Goal: Task Accomplishment & Management: Use online tool/utility

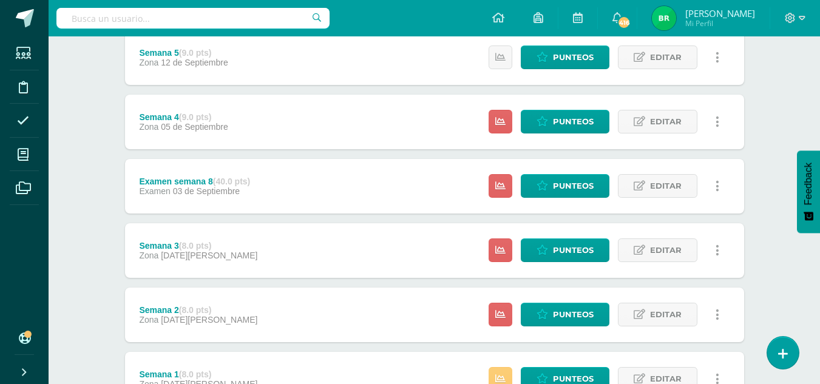
scroll to position [296, 0]
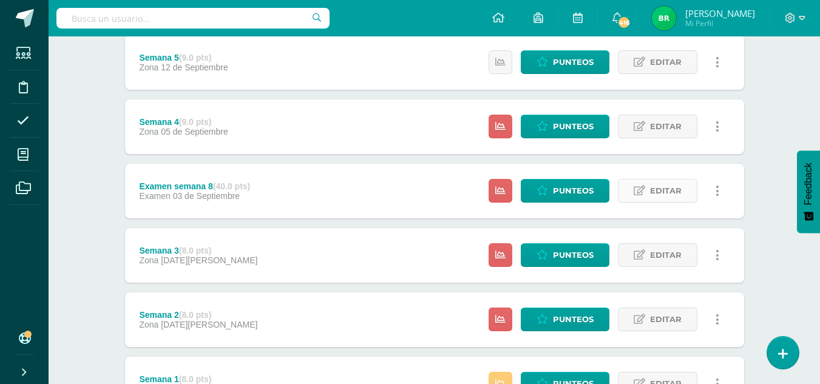
click at [644, 190] on icon at bounding box center [640, 191] width 12 height 10
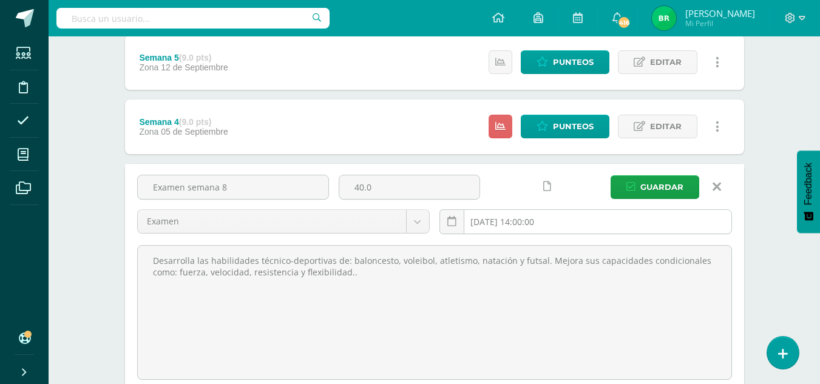
click at [516, 216] on input "2025-09-03 14:00:00" at bounding box center [586, 222] width 292 height 24
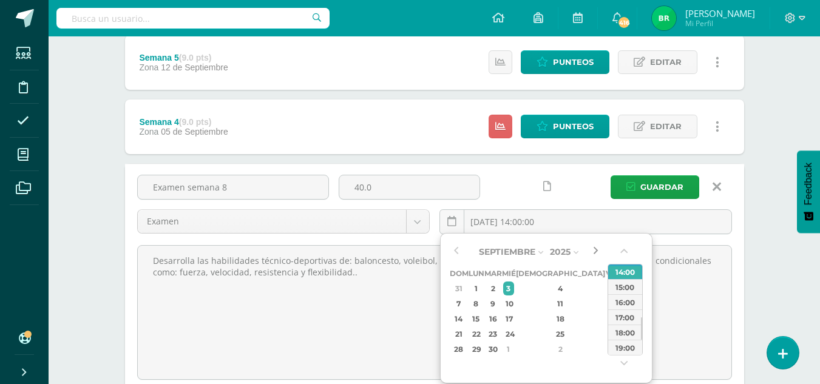
click at [599, 254] on button "button" at bounding box center [596, 252] width 12 height 18
click at [607, 291] on div "3" at bounding box center [612, 289] width 11 height 14
type input "2025-10-03 14:00"
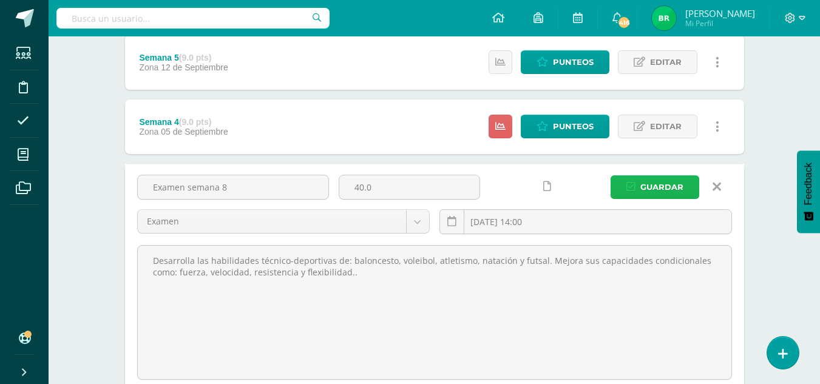
click at [678, 187] on span "Guardar" at bounding box center [662, 187] width 43 height 22
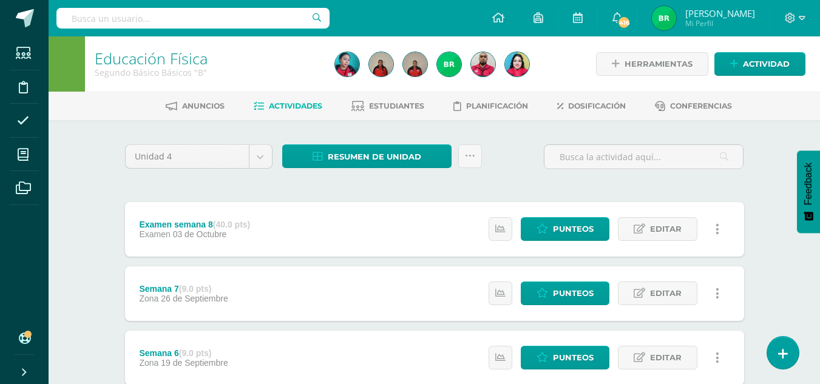
drag, startPoint x: 829, startPoint y: 258, endPoint x: 514, endPoint y: 170, distance: 326.7
click at [514, 170] on div "Unidad 4 Unidad 1 Unidad 2 Unidad 3 Unidad 4 Resumen de unidad Descargar como H…" at bounding box center [434, 162] width 629 height 35
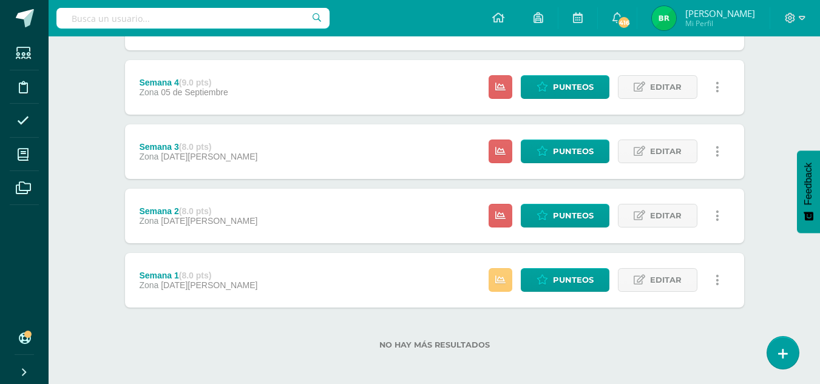
scroll to position [404, 0]
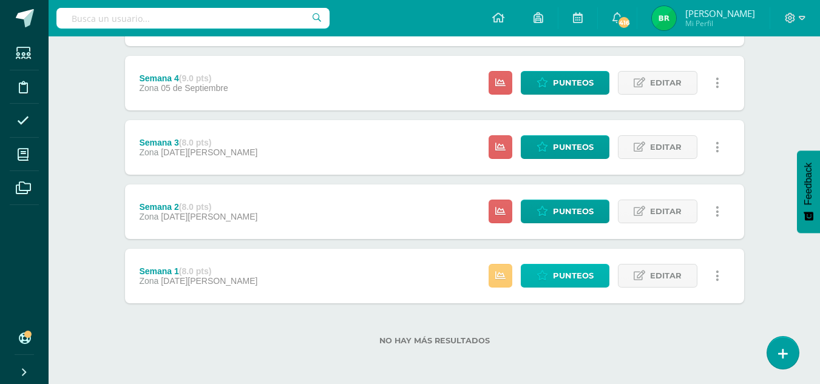
click at [571, 276] on span "Punteos" at bounding box center [573, 276] width 41 height 22
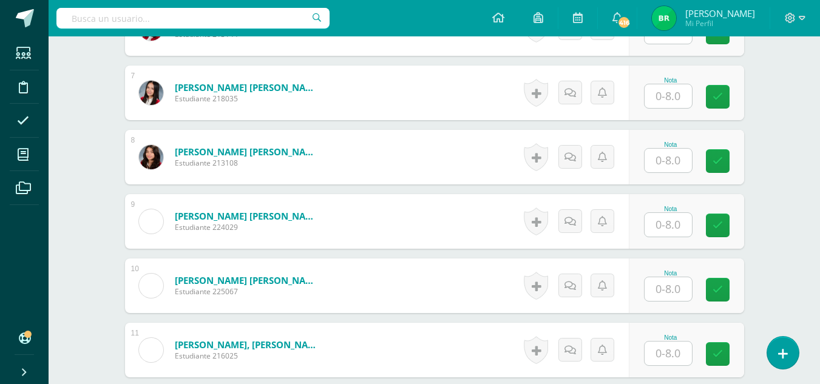
scroll to position [772, 0]
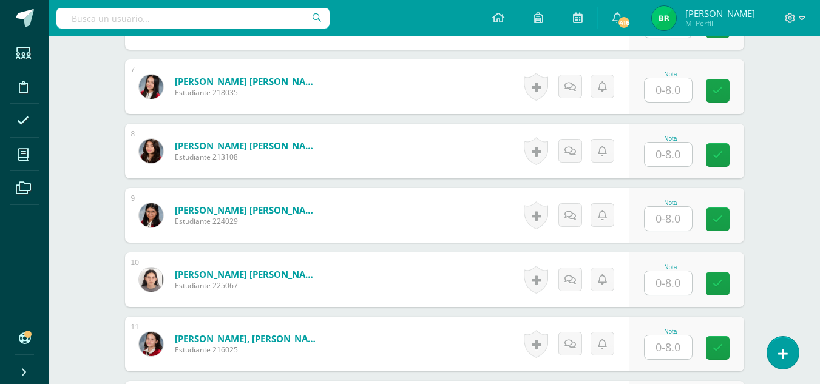
click at [673, 227] on input "text" at bounding box center [668, 219] width 47 height 24
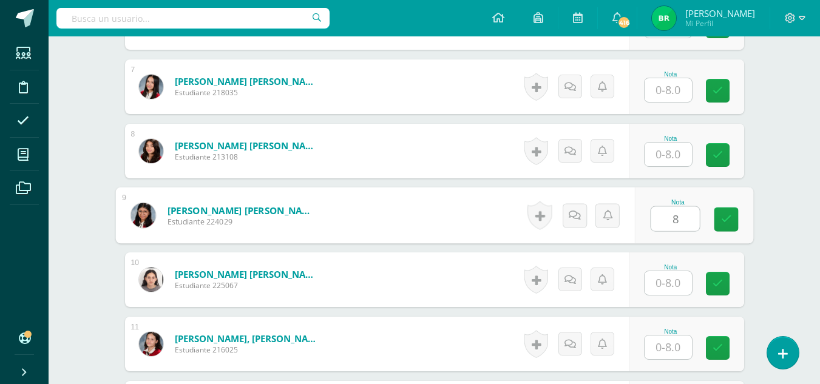
type input "8"
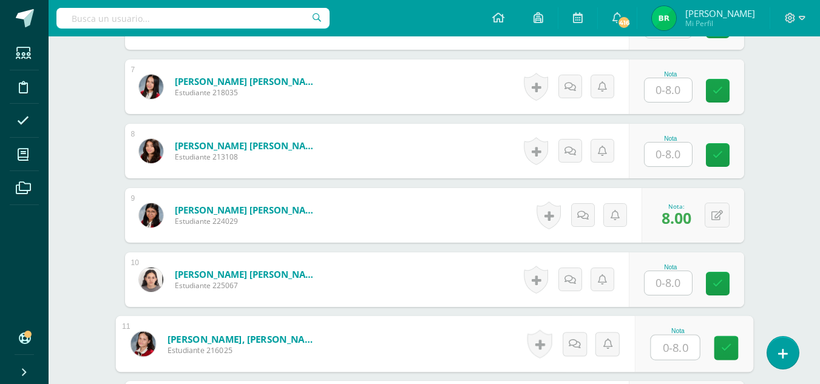
click at [668, 349] on input "text" at bounding box center [675, 348] width 49 height 24
type input "8"
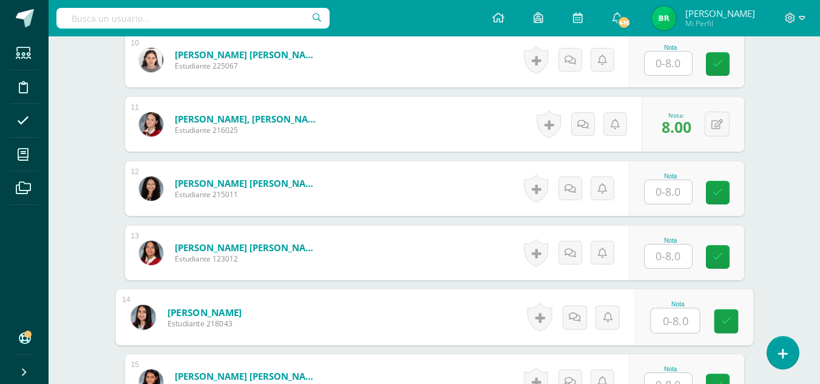
click at [664, 324] on input "text" at bounding box center [675, 321] width 49 height 24
type input "8"
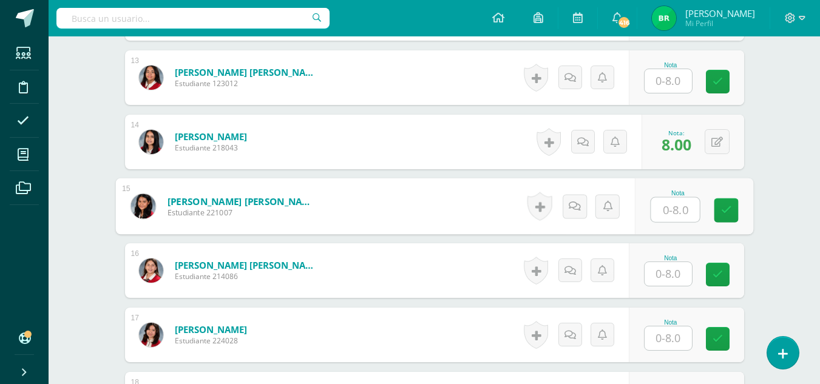
scroll to position [1188, 0]
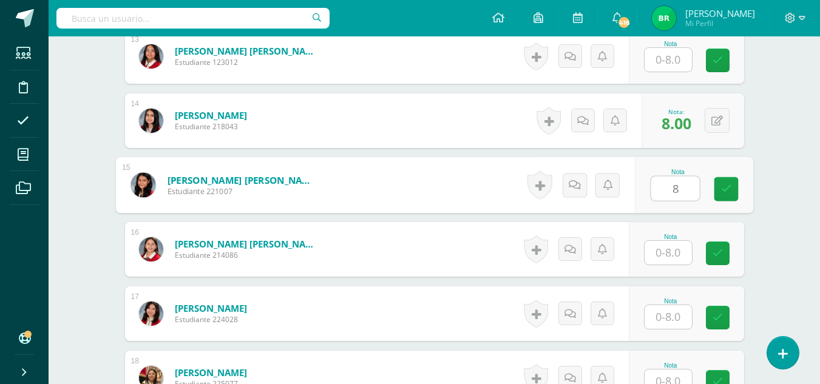
type input "8"
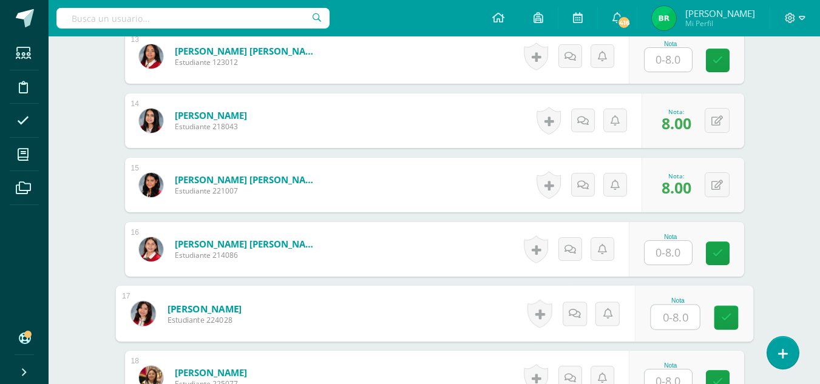
click at [663, 322] on input "text" at bounding box center [675, 317] width 49 height 24
type input "8"
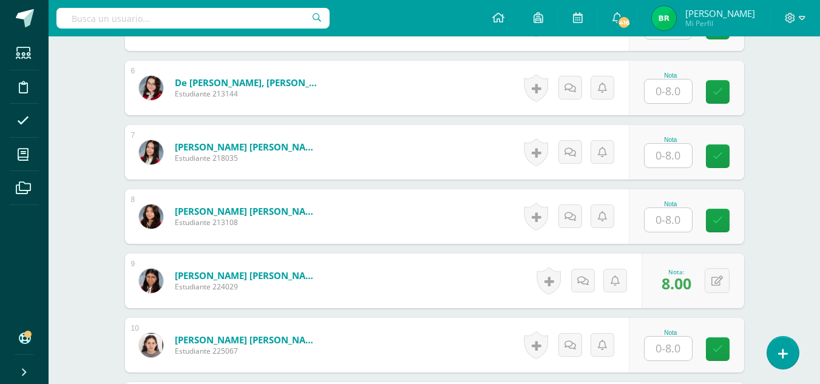
scroll to position [0, 0]
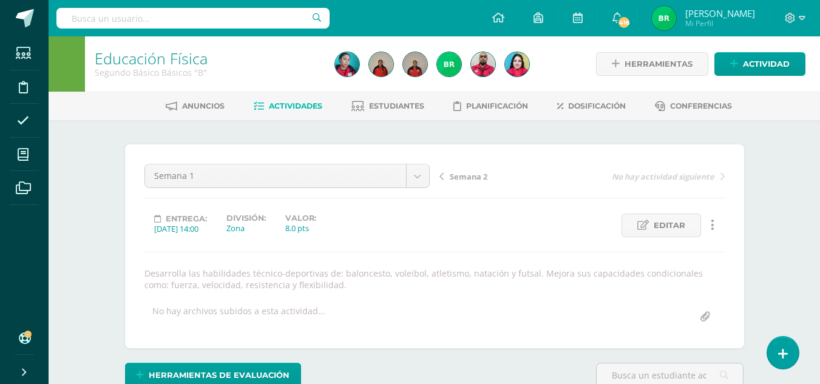
click at [466, 173] on span "Semana 2" at bounding box center [469, 176] width 38 height 11
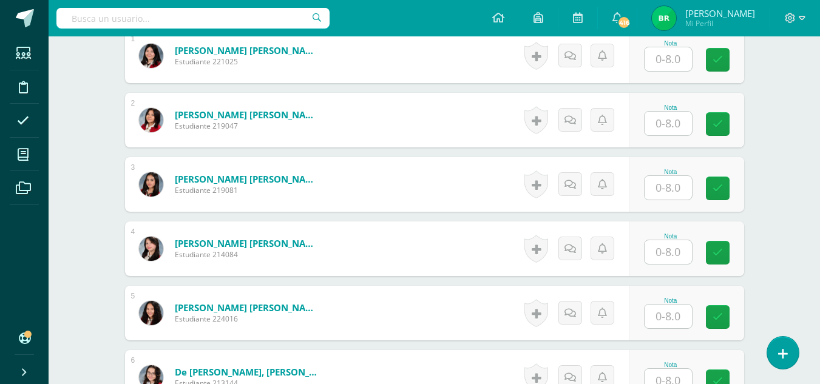
scroll to position [452, 0]
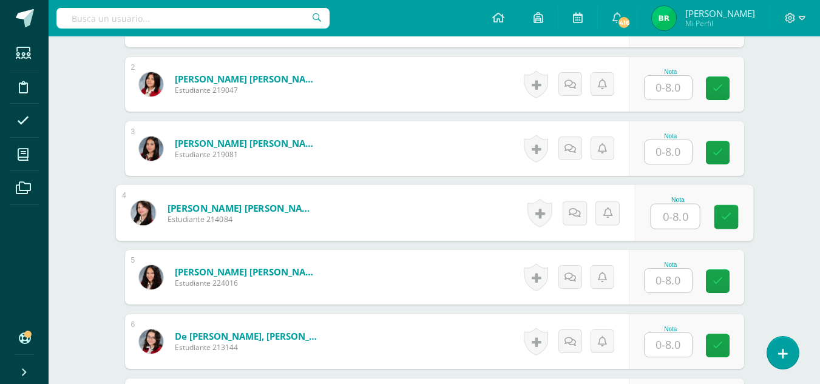
click at [676, 222] on input "text" at bounding box center [675, 217] width 49 height 24
type input "8"
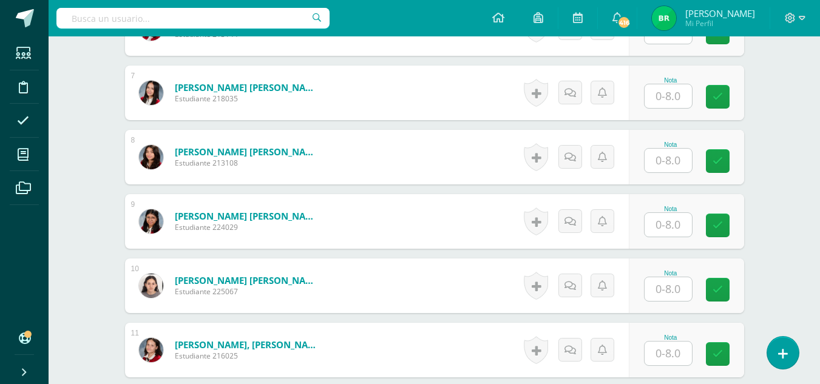
scroll to position [772, 0]
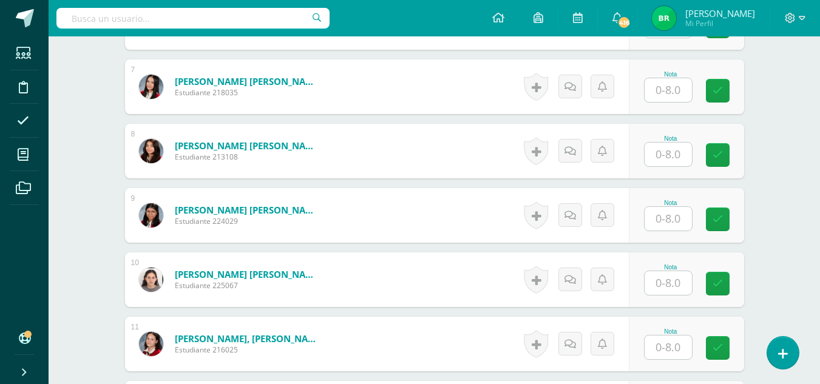
click at [666, 224] on input "text" at bounding box center [668, 219] width 47 height 24
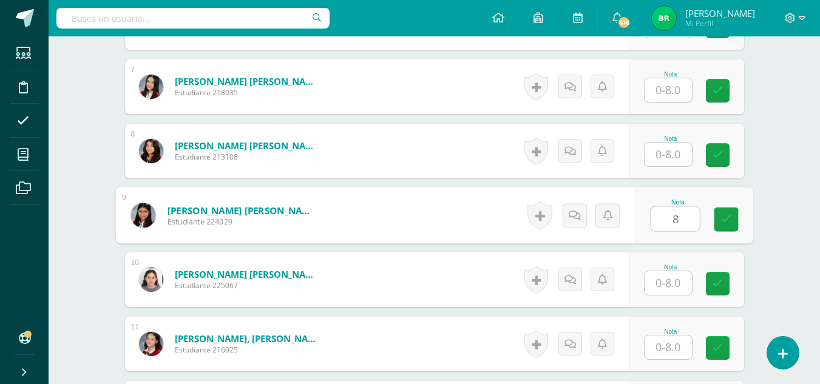
type input "8"
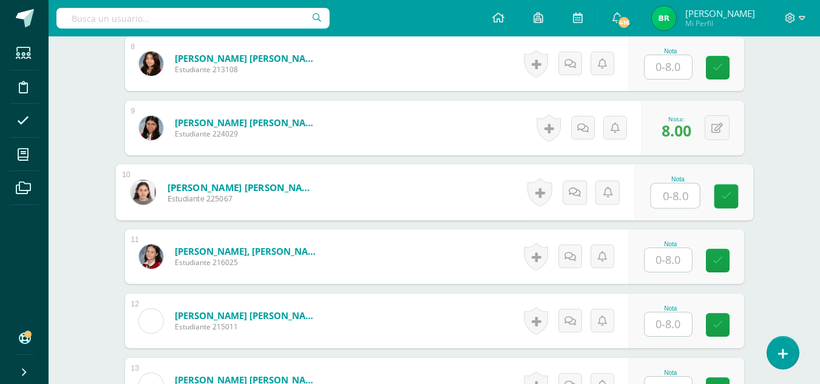
scroll to position [902, 0]
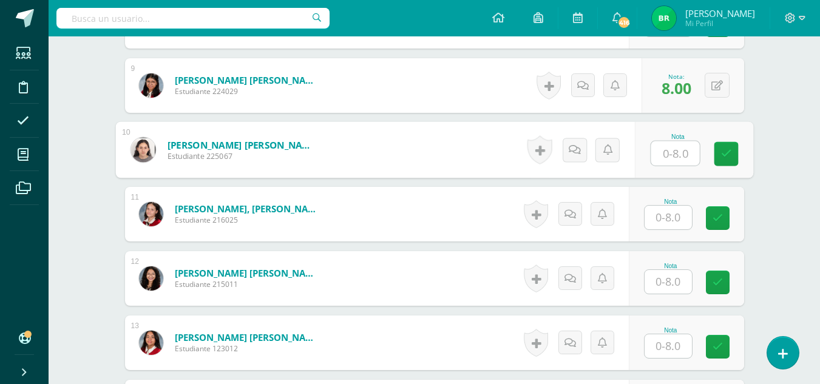
click at [653, 216] on input "text" at bounding box center [668, 218] width 47 height 24
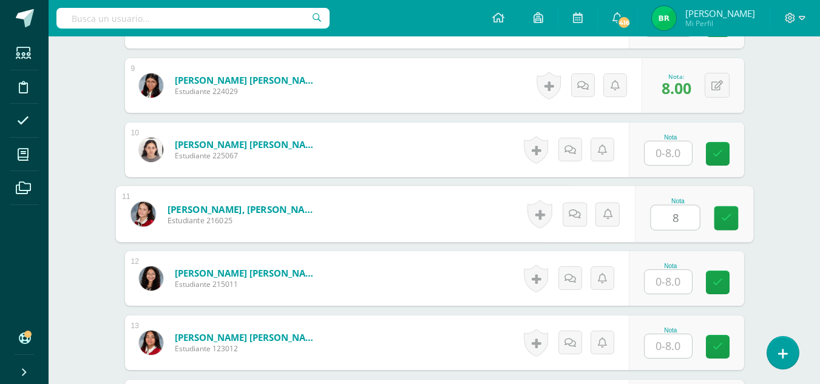
type input "8"
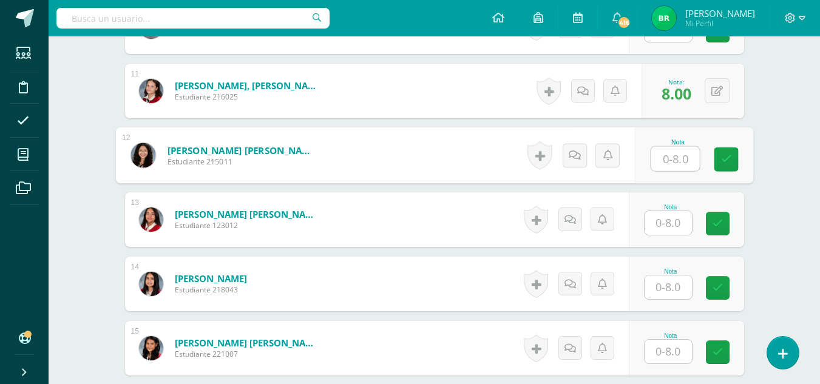
scroll to position [1034, 0]
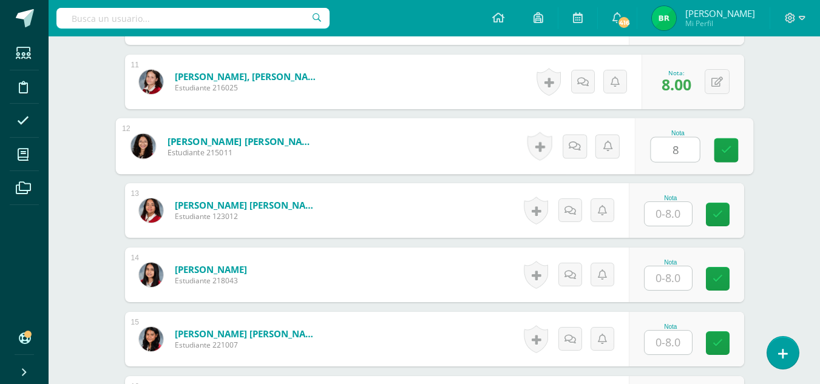
type input "8"
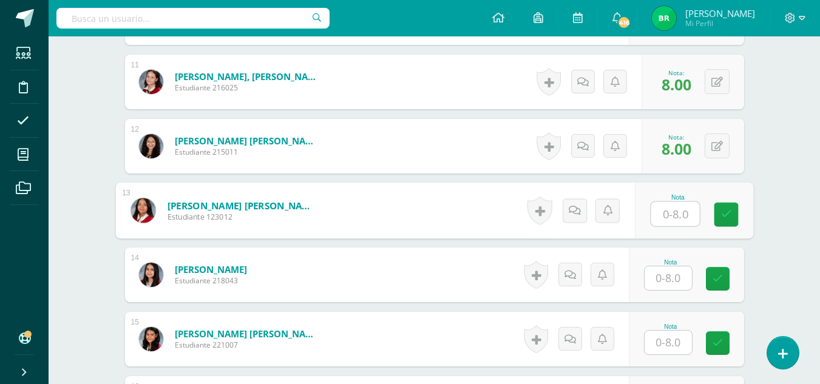
click at [666, 278] on input "text" at bounding box center [668, 279] width 47 height 24
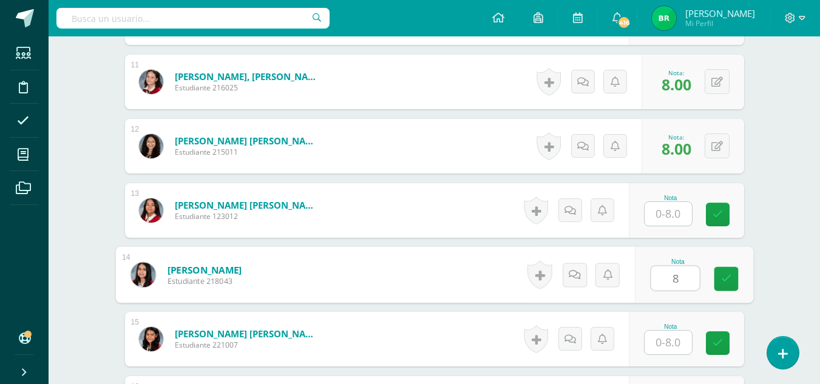
type input "8"
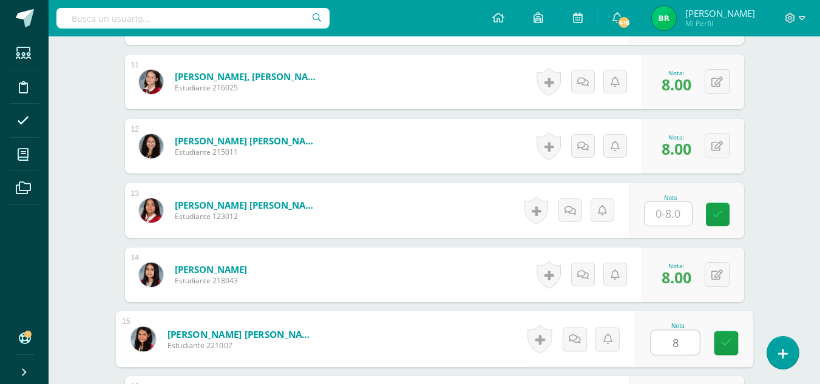
type input "8"
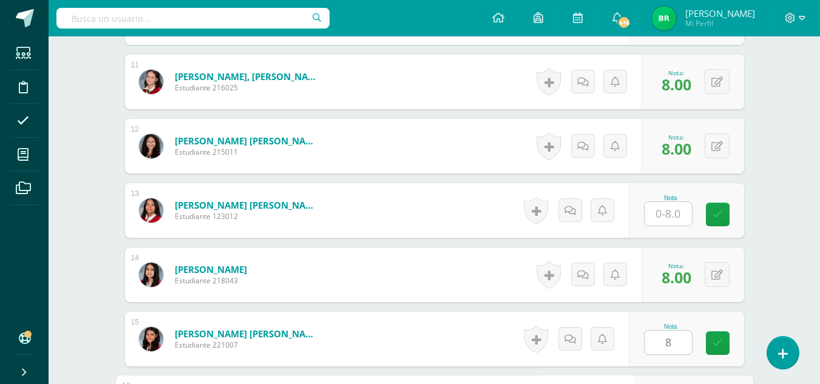
scroll to position [1249, 0]
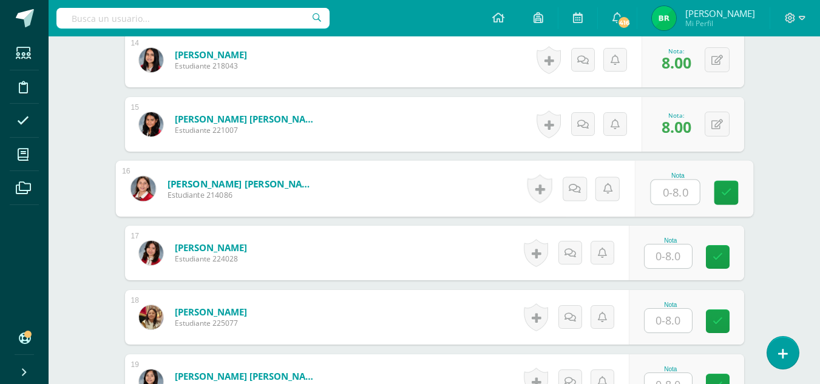
click at [666, 261] on input "text" at bounding box center [668, 257] width 47 height 24
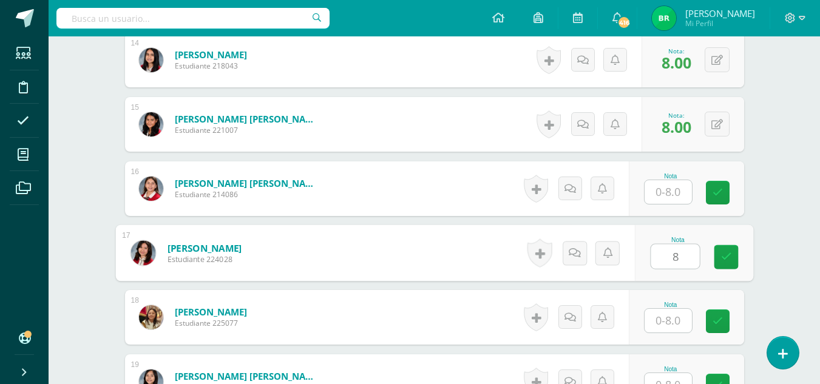
type input "8"
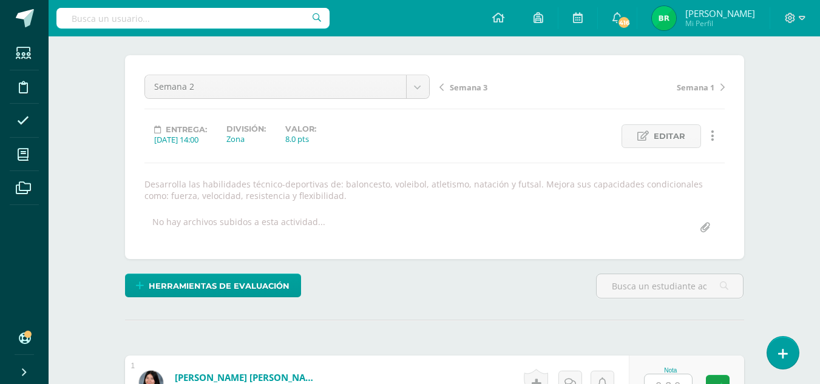
scroll to position [83, 0]
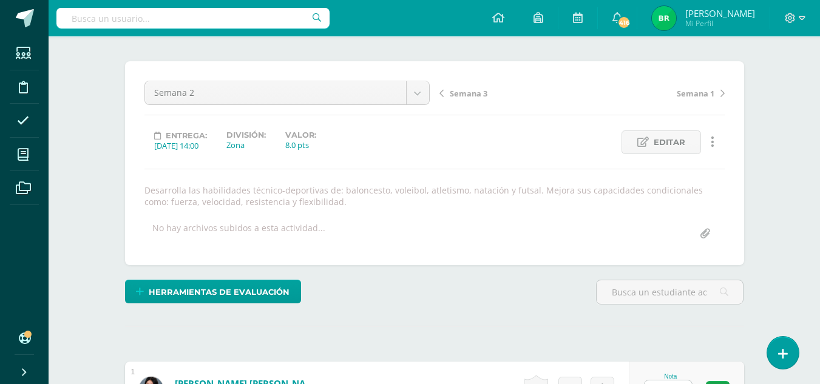
click at [706, 94] on span "Semana 1" at bounding box center [696, 93] width 38 height 11
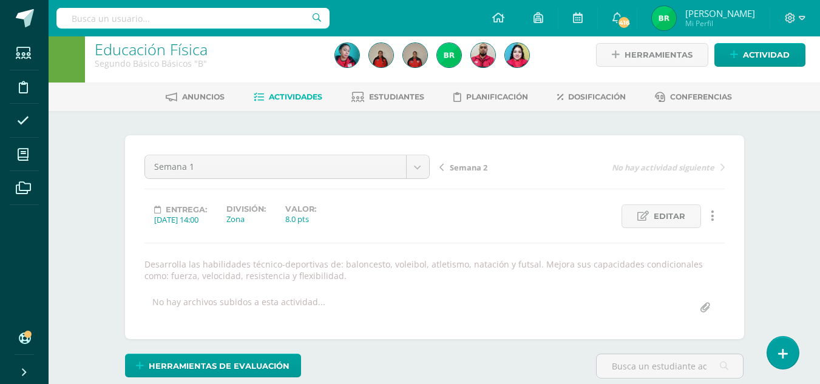
scroll to position [10, 0]
click at [819, 41] on div "Educación Física Segundo Básico Básicos "B" Herramientas Detalle de asistencias…" at bounding box center [435, 54] width 772 height 55
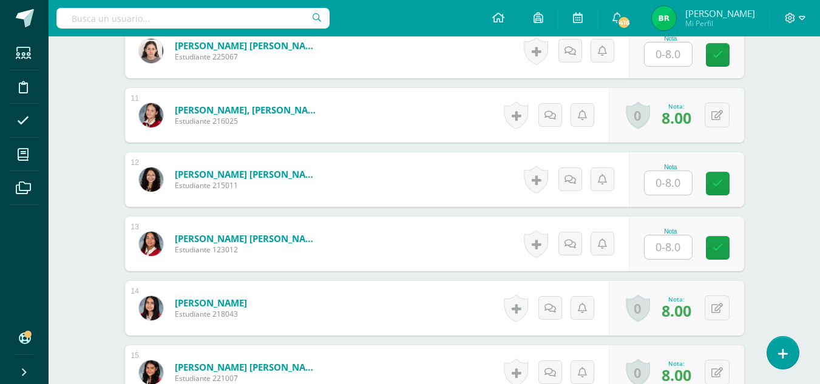
scroll to position [1010, 0]
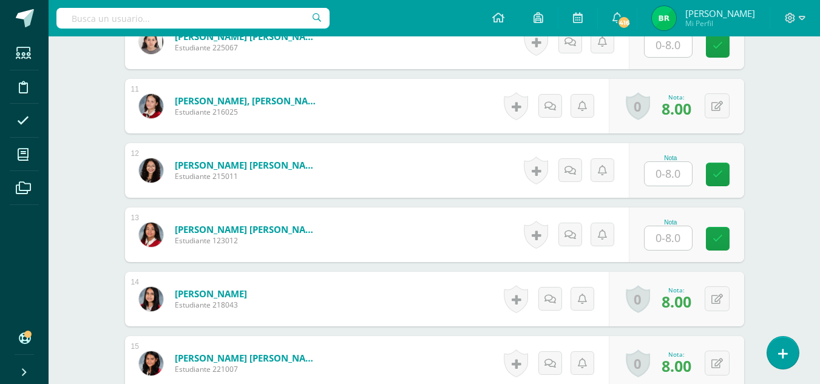
click at [669, 177] on input "text" at bounding box center [668, 174] width 47 height 24
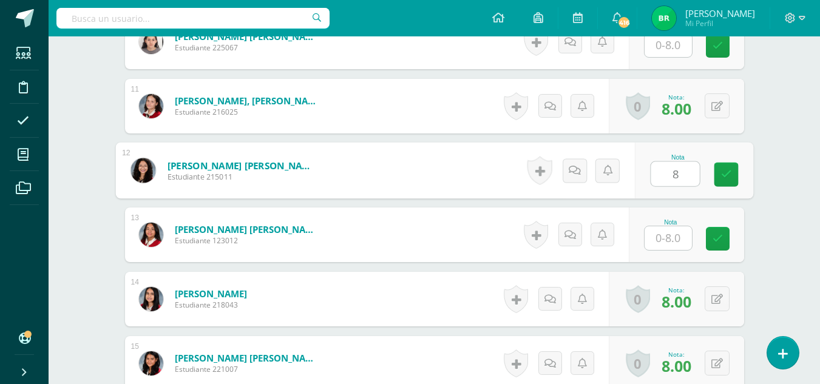
type input "8"
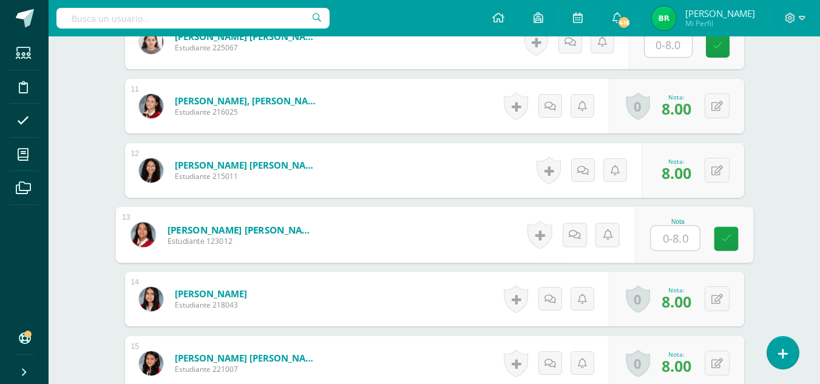
scroll to position [0, 0]
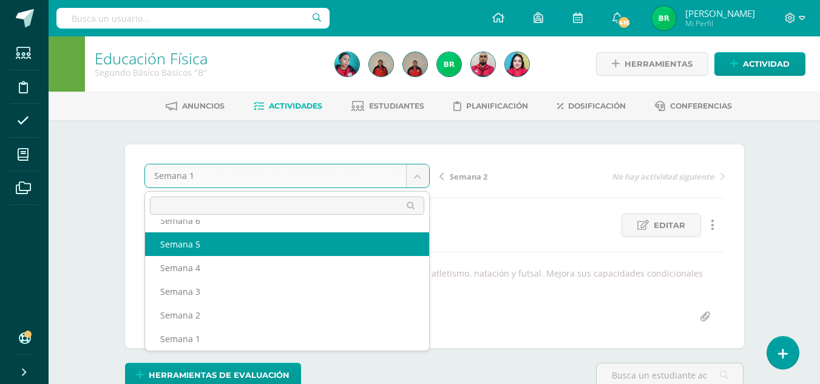
scroll to position [52, 0]
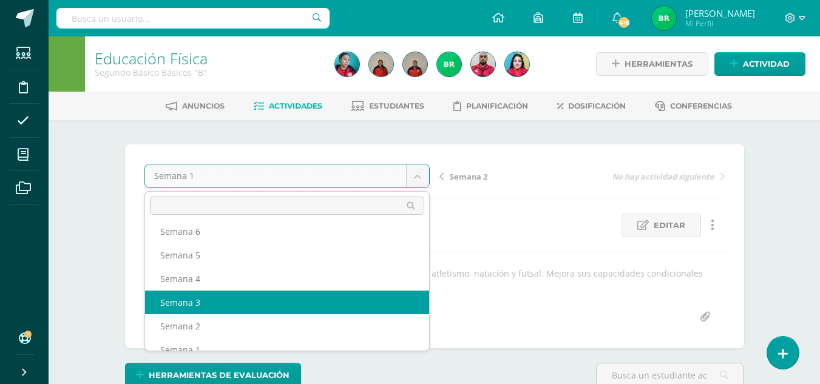
select select "/dashboard/teacher/grade-activity/206970/"
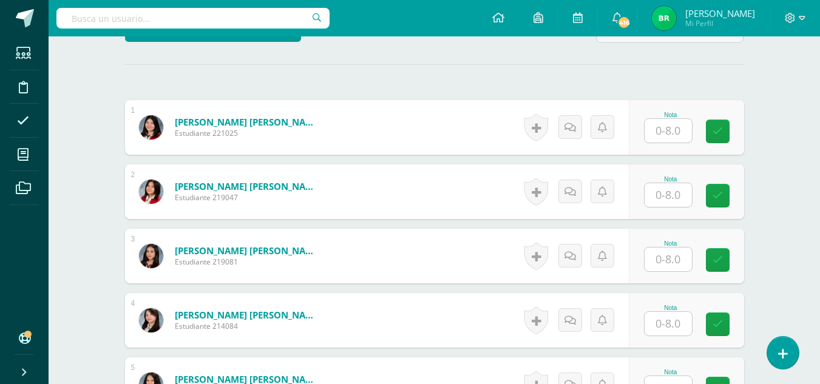
scroll to position [346, 0]
click at [651, 322] on input "text" at bounding box center [668, 324] width 47 height 24
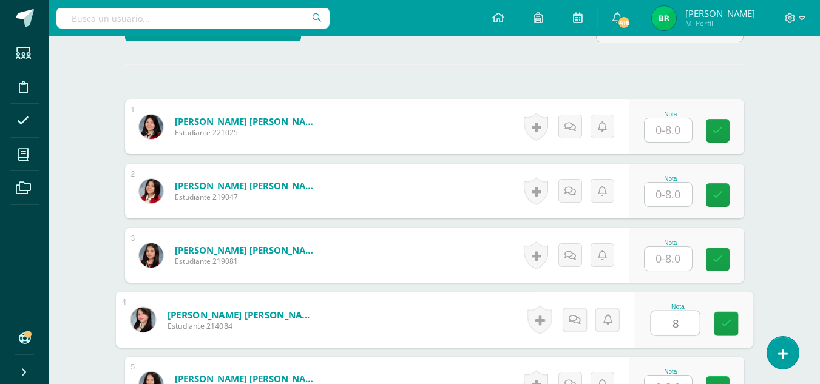
type input "8"
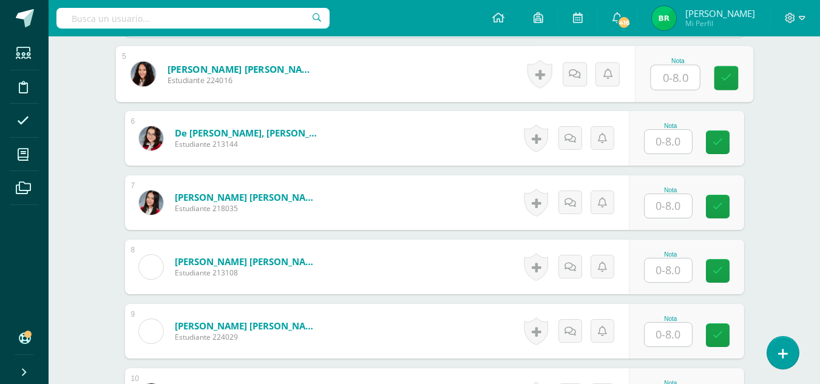
scroll to position [650, 0]
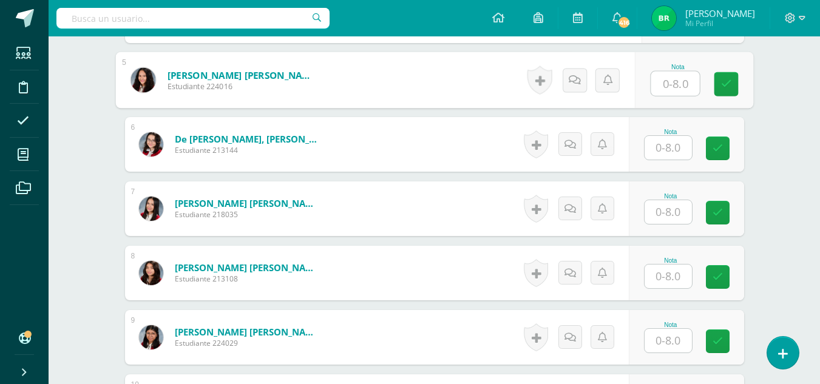
click at [666, 349] on input "text" at bounding box center [668, 341] width 47 height 24
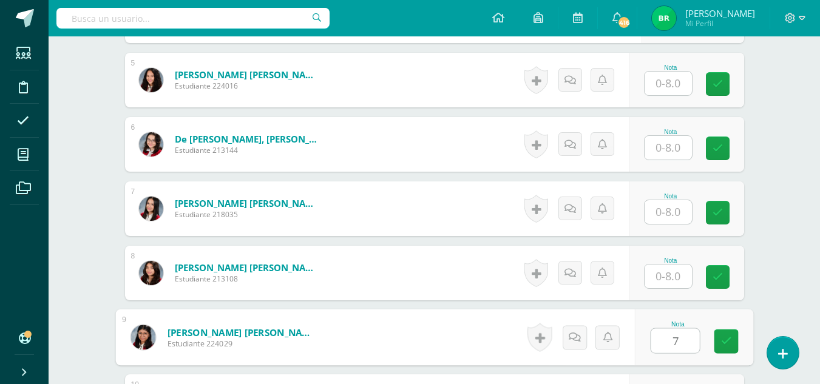
type input "7"
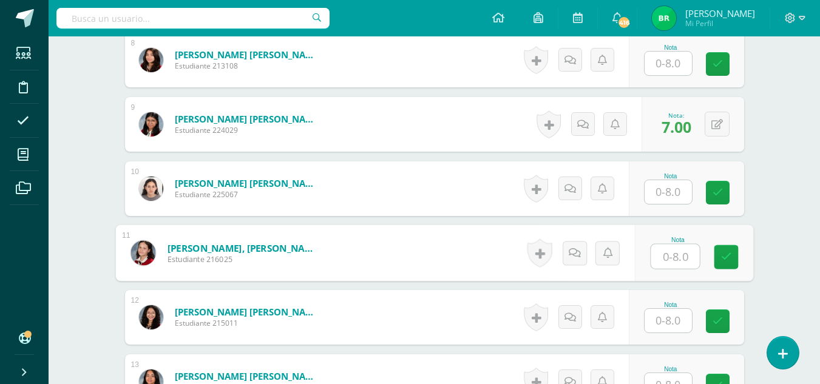
click at [661, 258] on input "text" at bounding box center [675, 257] width 49 height 24
type input "7"
type input "8"
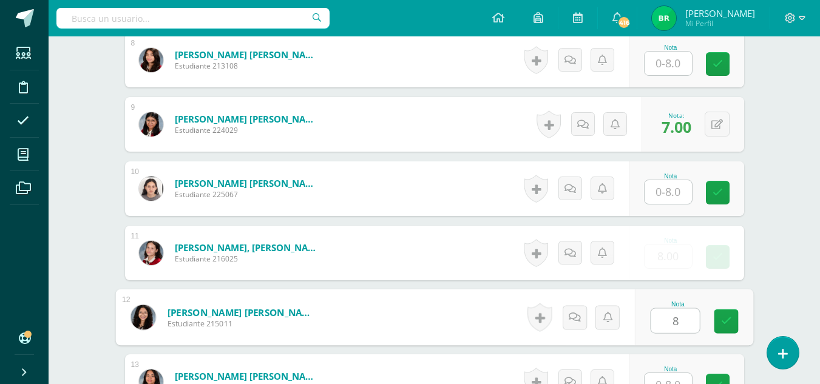
type input "8"
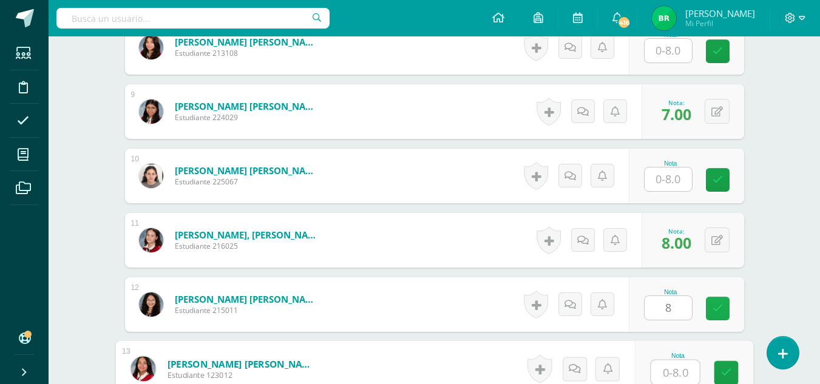
click at [709, 312] on link at bounding box center [718, 309] width 24 height 24
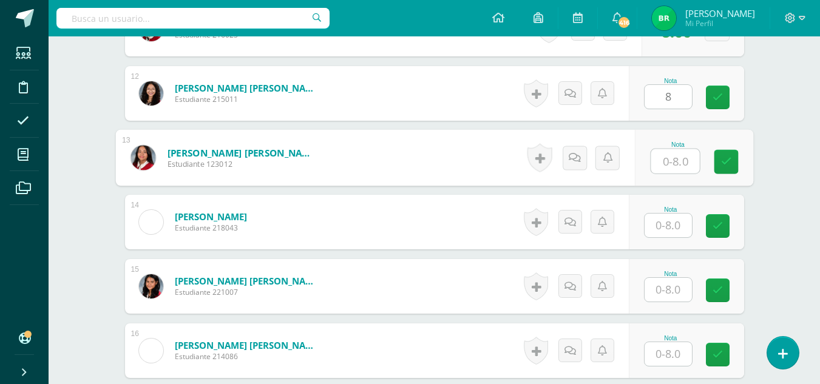
scroll to position [1090, 0]
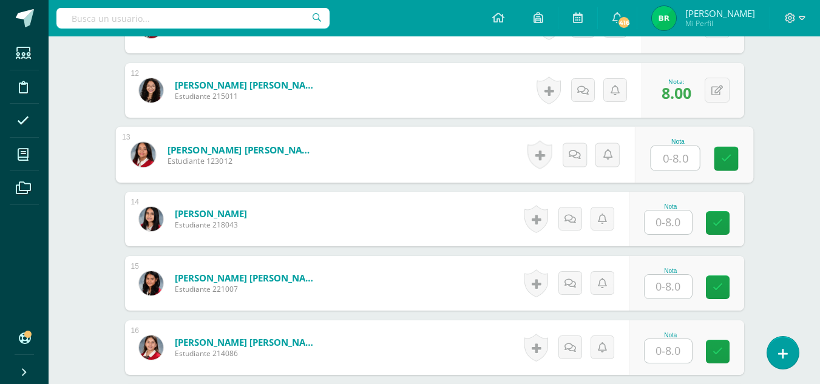
click at [669, 229] on input "text" at bounding box center [668, 223] width 47 height 24
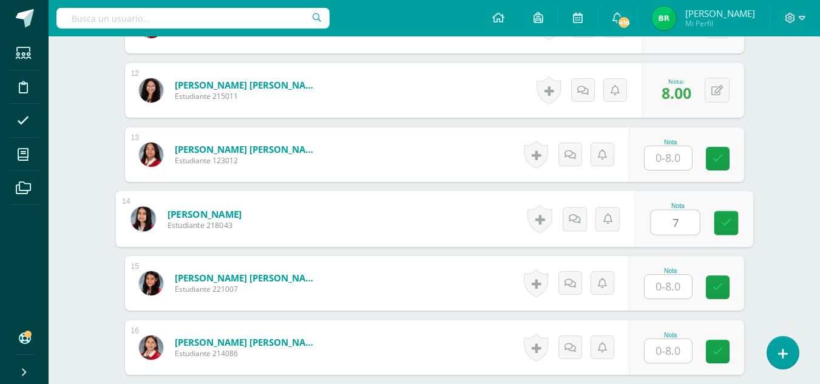
type input "7"
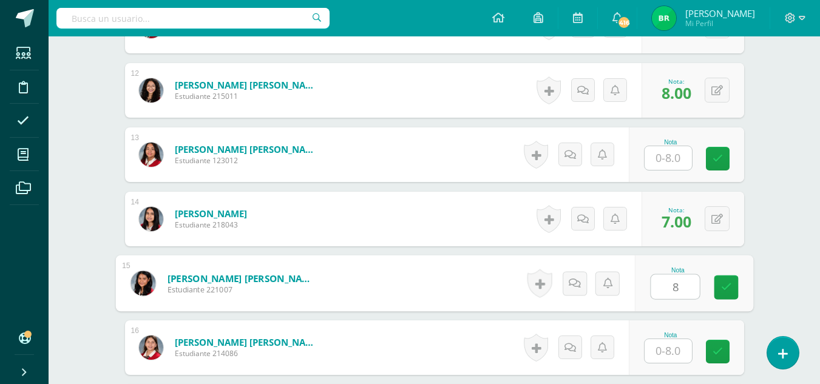
type input "8"
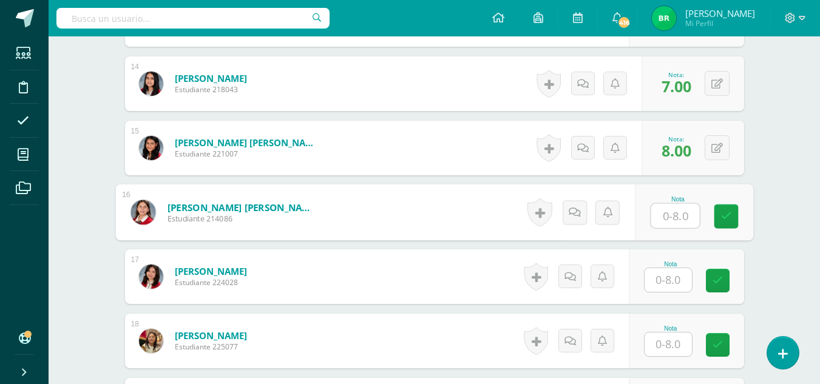
scroll to position [1235, 0]
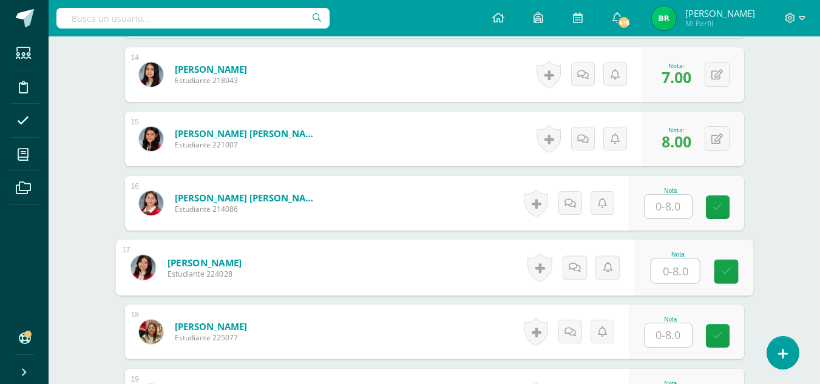
click at [655, 273] on input "text" at bounding box center [675, 271] width 49 height 24
type input "7"
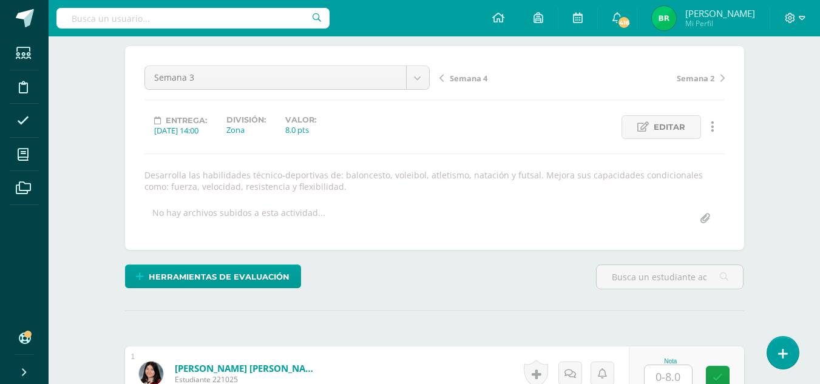
scroll to position [0, 0]
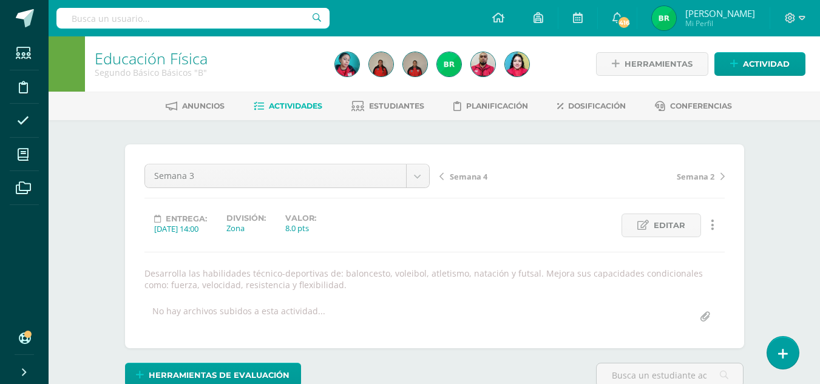
click at [466, 180] on span "Semana 4" at bounding box center [469, 176] width 38 height 11
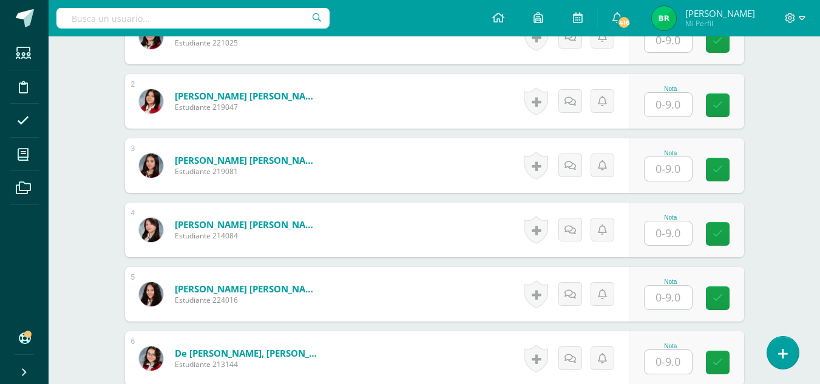
scroll to position [445, 0]
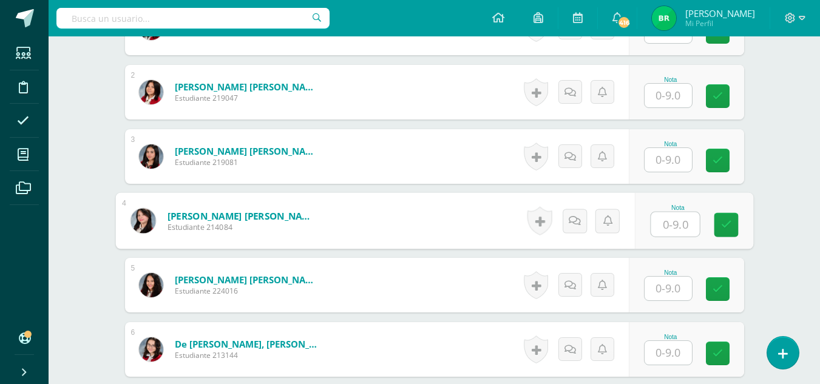
click at [669, 224] on input "text" at bounding box center [675, 225] width 49 height 24
type input "9"
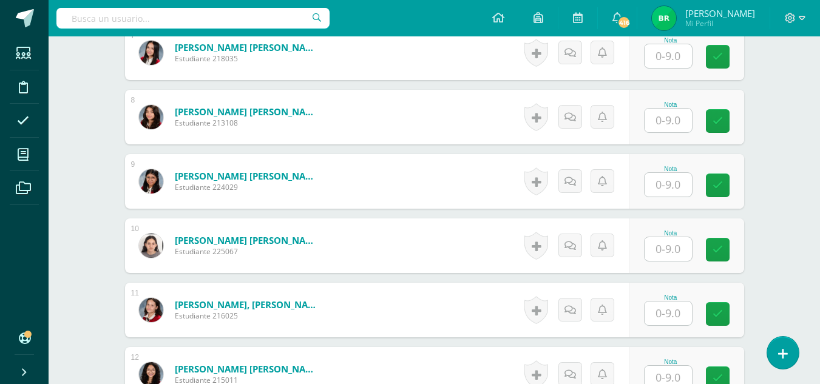
scroll to position [827, 0]
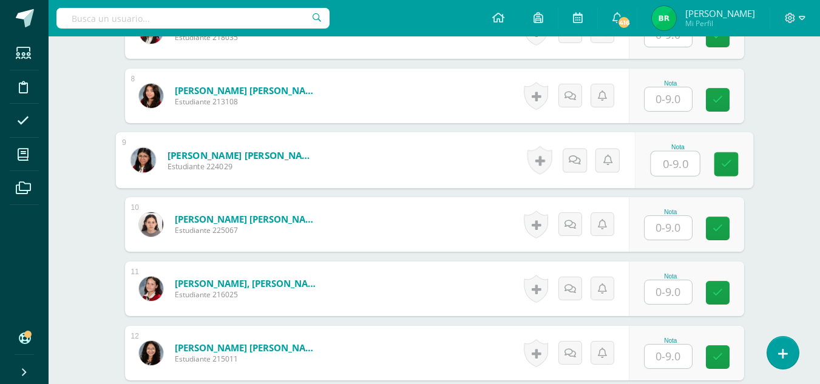
click at [666, 159] on input "text" at bounding box center [675, 164] width 49 height 24
type input "8"
type input "7"
click at [584, 161] on icon at bounding box center [588, 160] width 12 height 10
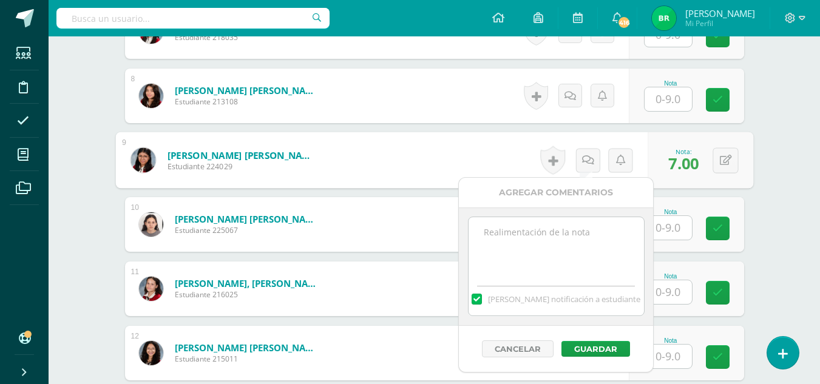
click at [496, 312] on div "Mandar notificación a estudiante" at bounding box center [557, 297] width 176 height 38
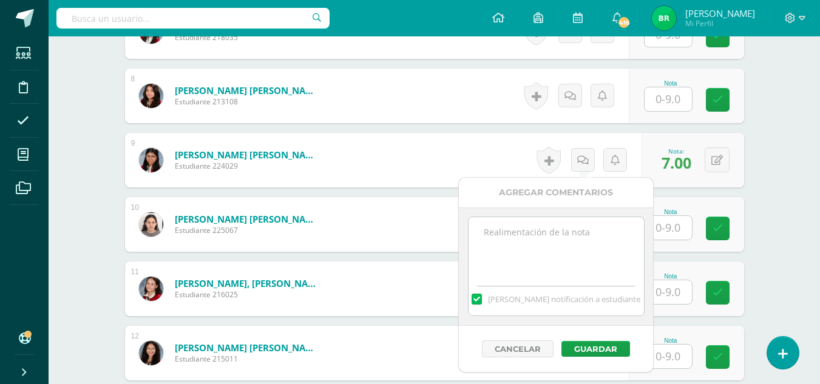
click at [482, 299] on label at bounding box center [477, 299] width 10 height 11
click at [0, 0] on input "[PERSON_NAME] notificación a estudiante" at bounding box center [0, 0] width 0 height 0
click at [530, 248] on textarea at bounding box center [557, 247] width 176 height 61
type textarea "A"
type textarea "Falta actitud al realizar los ejercicios durante la clase"
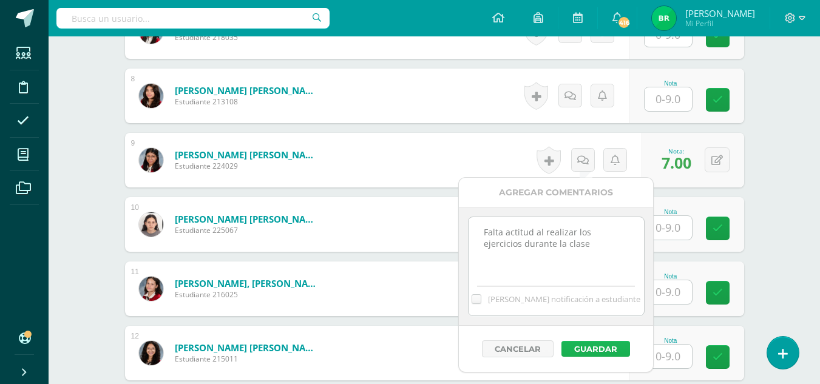
click at [588, 351] on button "Guardar" at bounding box center [596, 349] width 69 height 16
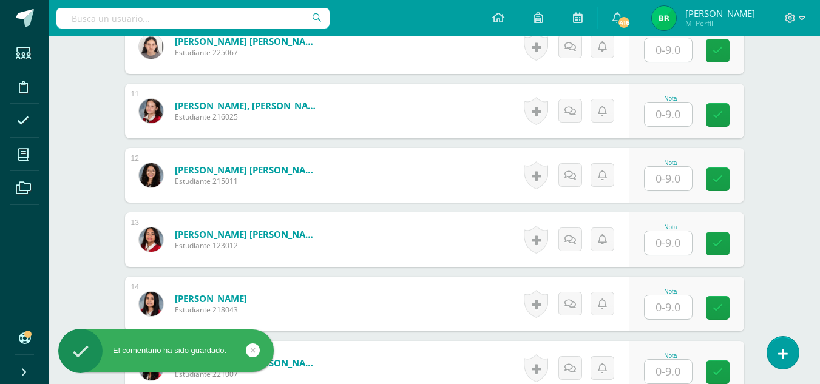
scroll to position [1017, 0]
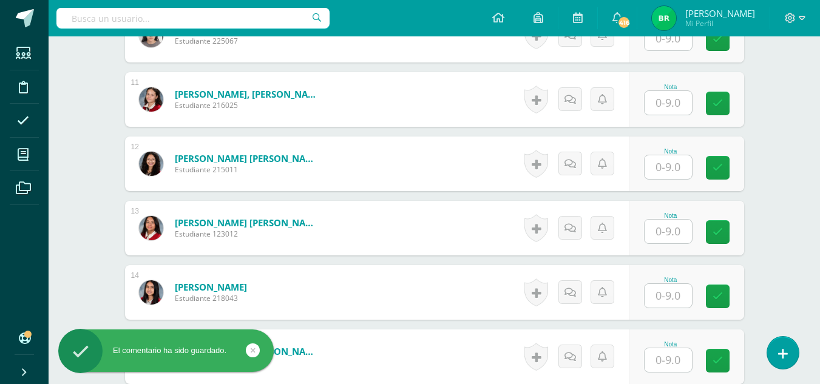
click at [672, 103] on input "text" at bounding box center [668, 103] width 47 height 24
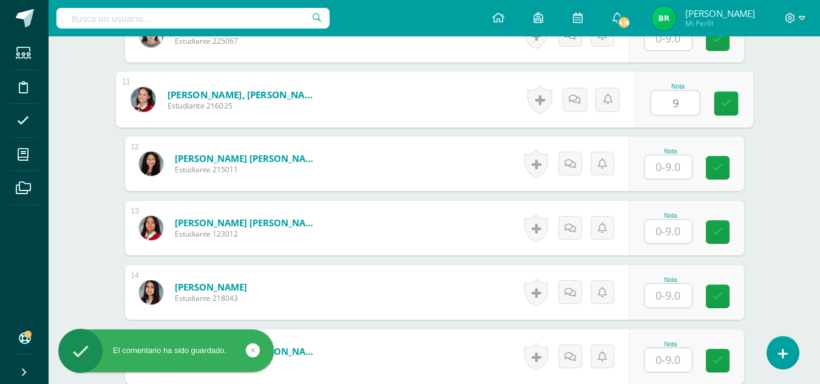
type input "9"
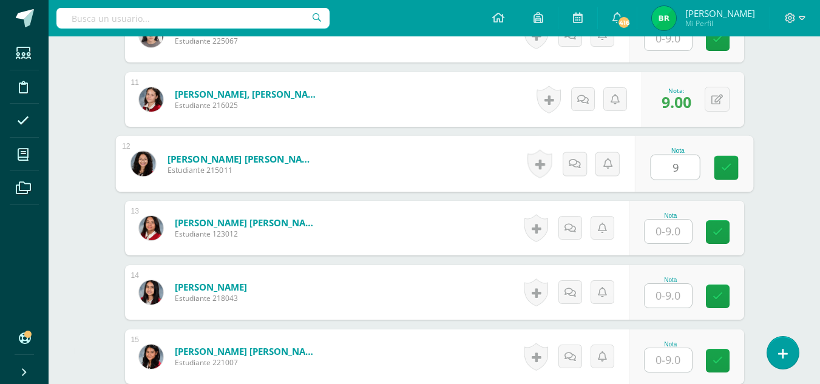
type input "9"
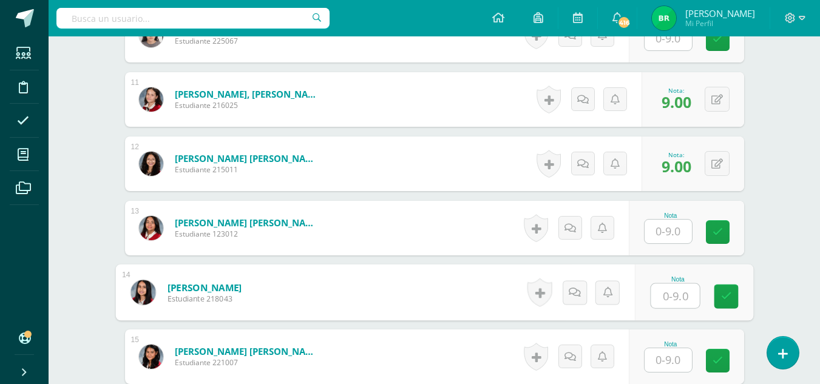
click at [668, 299] on input "text" at bounding box center [675, 296] width 49 height 24
type input "8"
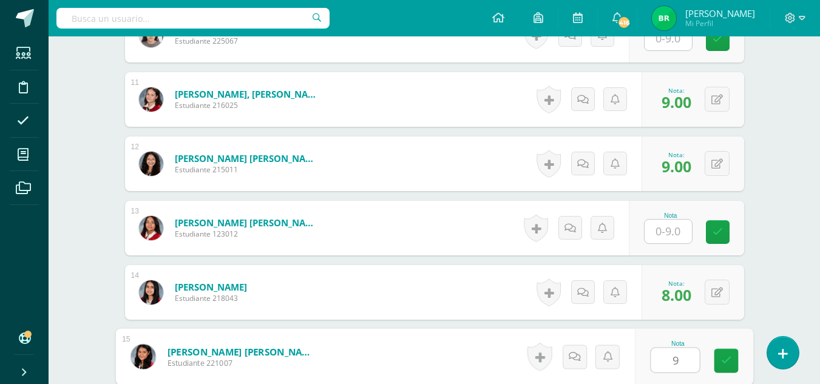
type input "9"
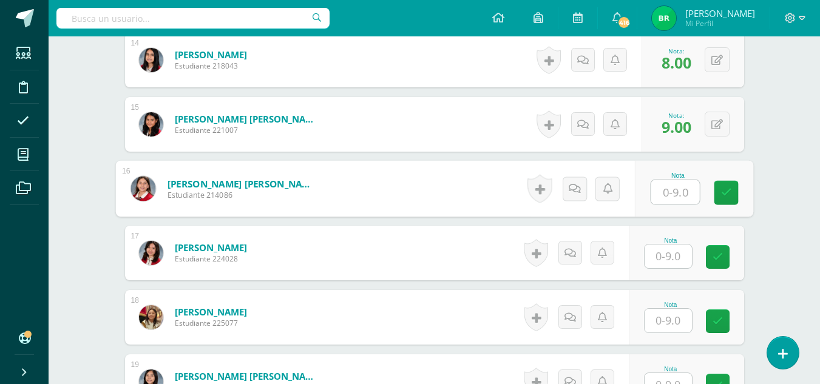
click at [661, 274] on div "Nota" at bounding box center [686, 253] width 115 height 55
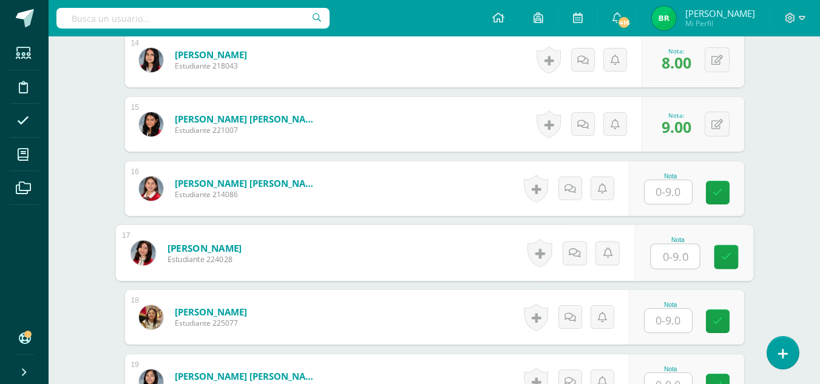
click at [681, 259] on input "text" at bounding box center [675, 257] width 49 height 24
type input "9"
type input "8"
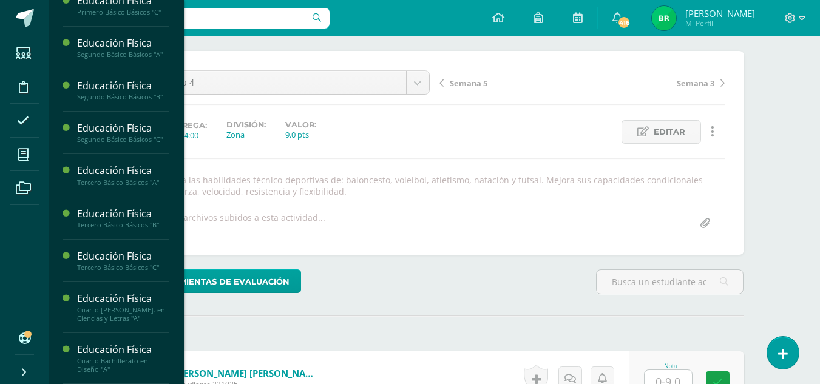
scroll to position [1182, 0]
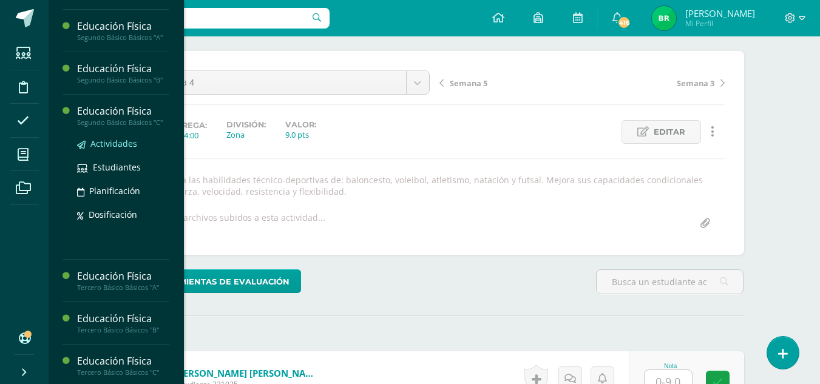
click at [118, 149] on span "Actividades" at bounding box center [113, 144] width 47 height 12
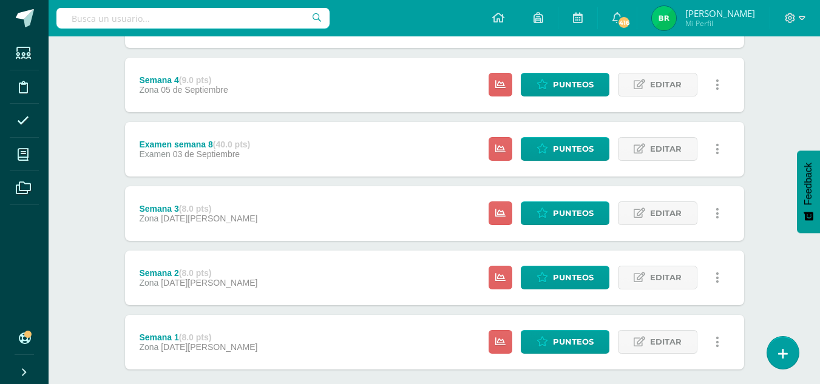
scroll to position [339, 0]
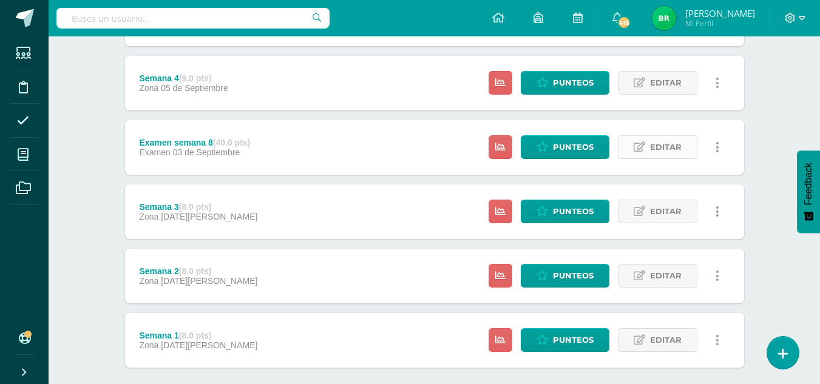
click at [656, 151] on span "Editar" at bounding box center [666, 147] width 32 height 22
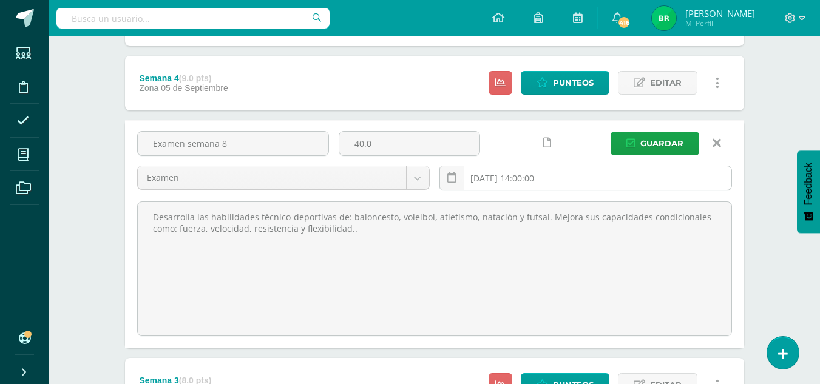
click at [499, 181] on input "[DATE] 14:00:00" at bounding box center [586, 178] width 292 height 24
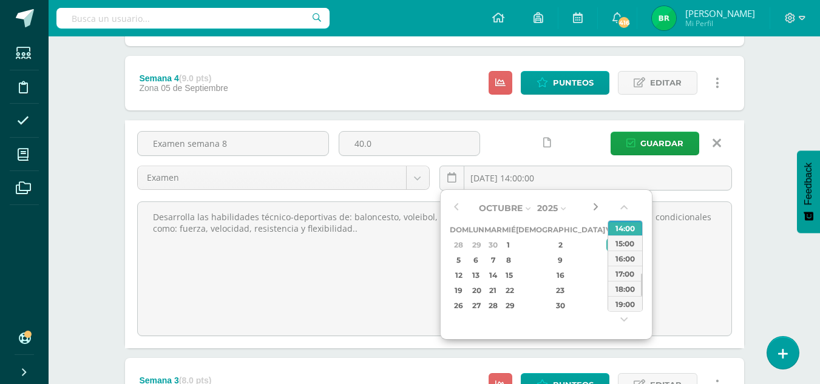
click at [599, 210] on button "button" at bounding box center [596, 208] width 12 height 18
click at [607, 248] on div "3" at bounding box center [612, 245] width 11 height 14
type input "[DATE] 14:00"
click at [661, 145] on span "Guardar" at bounding box center [662, 143] width 43 height 22
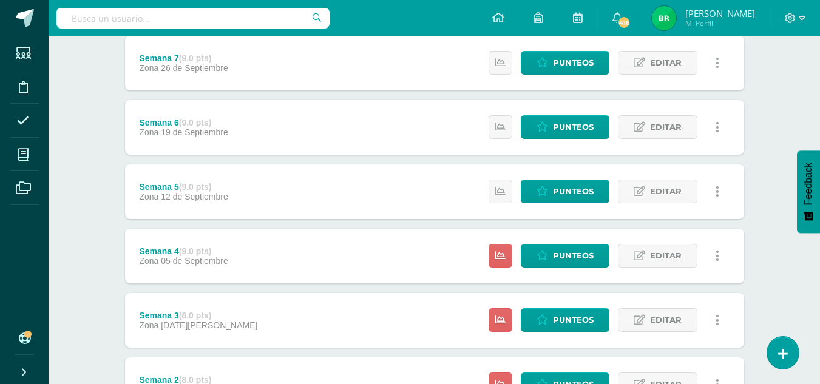
scroll to position [404, 0]
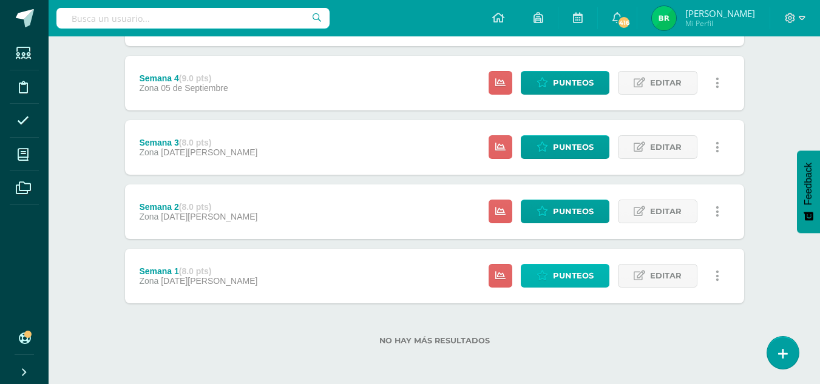
click at [581, 279] on span "Punteos" at bounding box center [573, 276] width 41 height 22
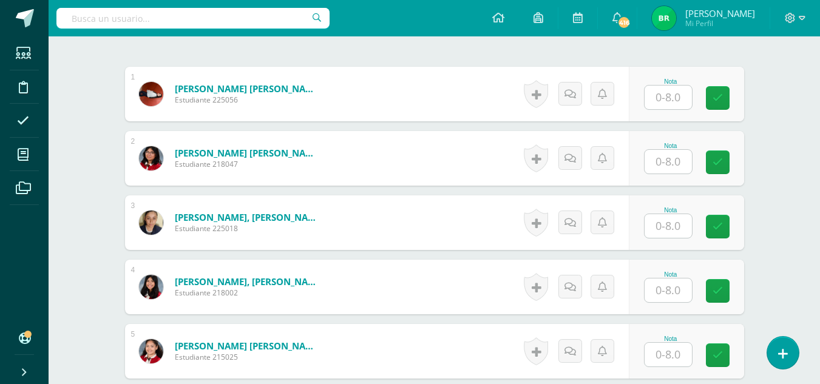
scroll to position [379, 0]
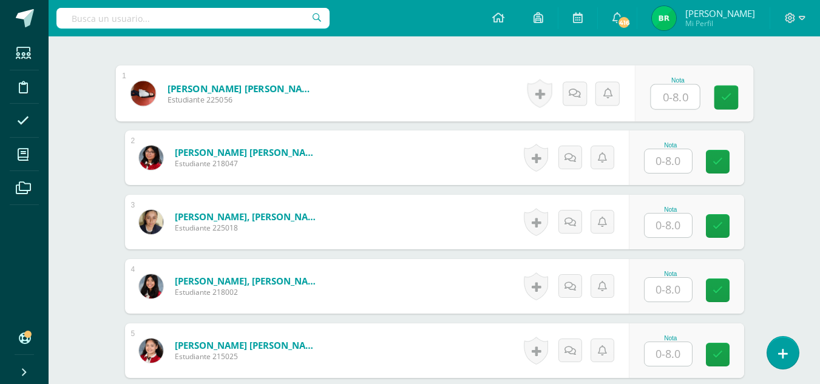
click at [657, 100] on input "text" at bounding box center [675, 97] width 49 height 24
type input "8"
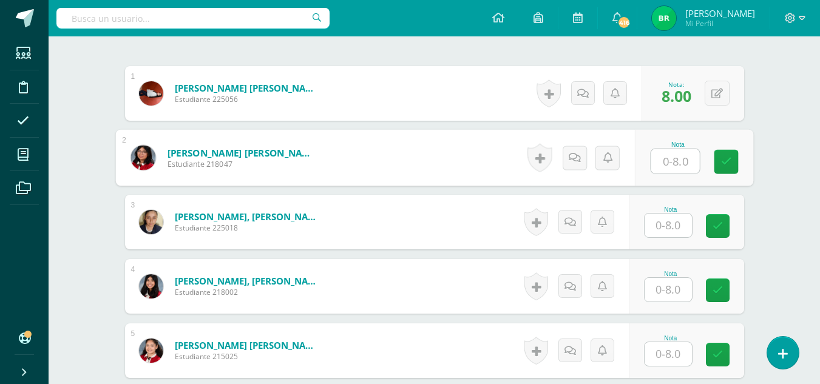
click at [650, 218] on div "Nota" at bounding box center [686, 222] width 115 height 55
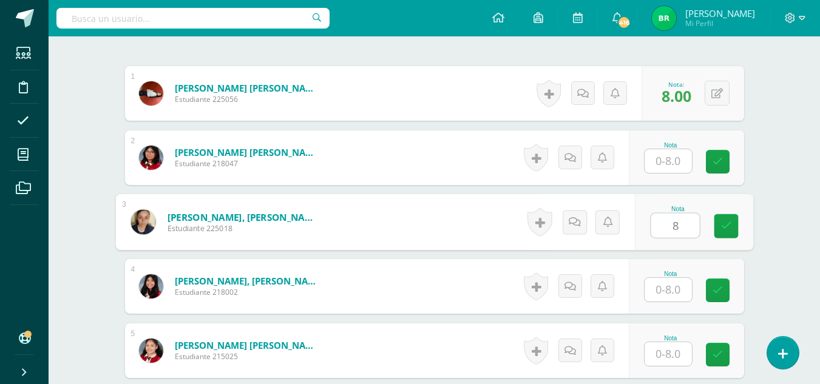
type input "8"
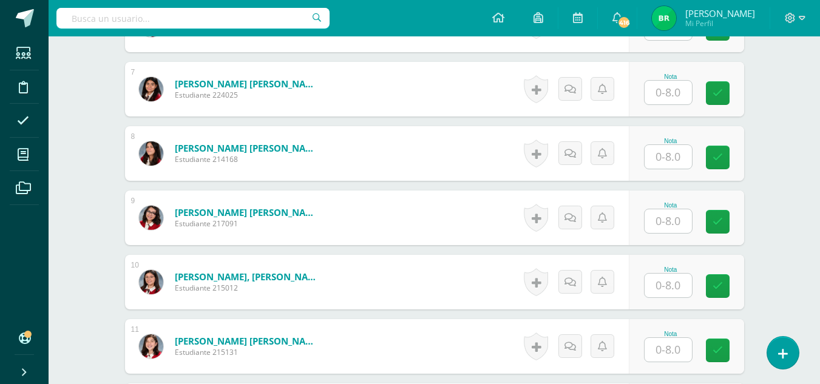
scroll to position [785, 0]
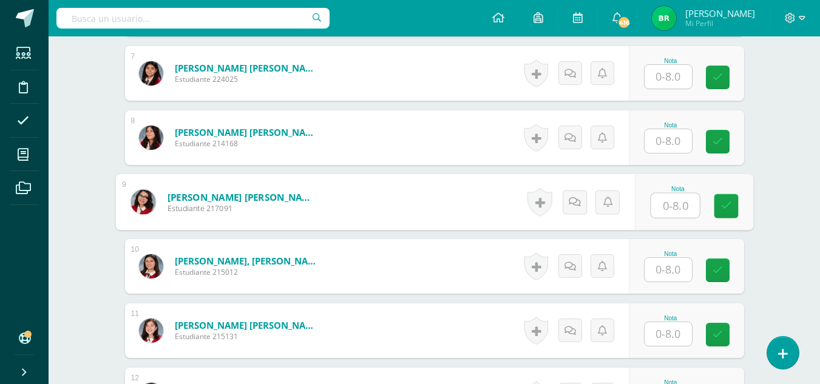
click at [666, 202] on input "text" at bounding box center [675, 206] width 49 height 24
type input "8"
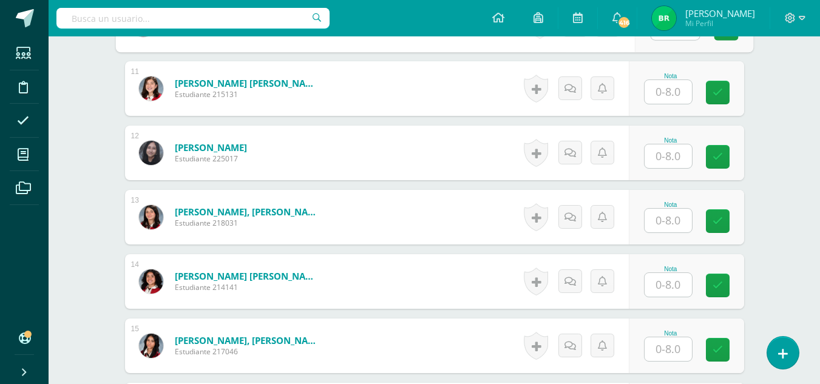
scroll to position [1031, 0]
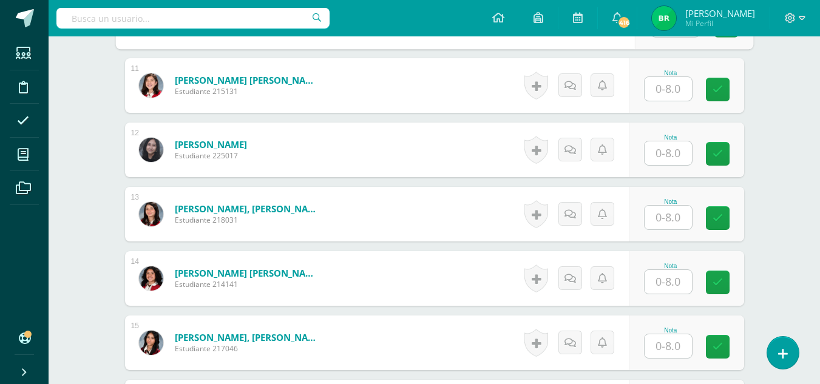
click at [676, 158] on input "text" at bounding box center [668, 153] width 47 height 24
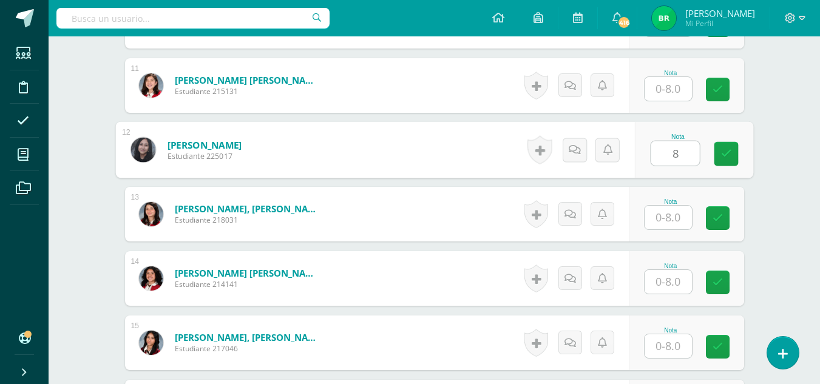
type input "8"
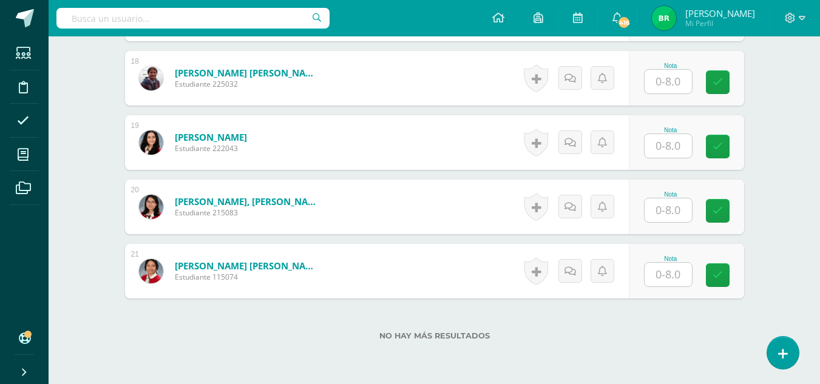
scroll to position [1492, 0]
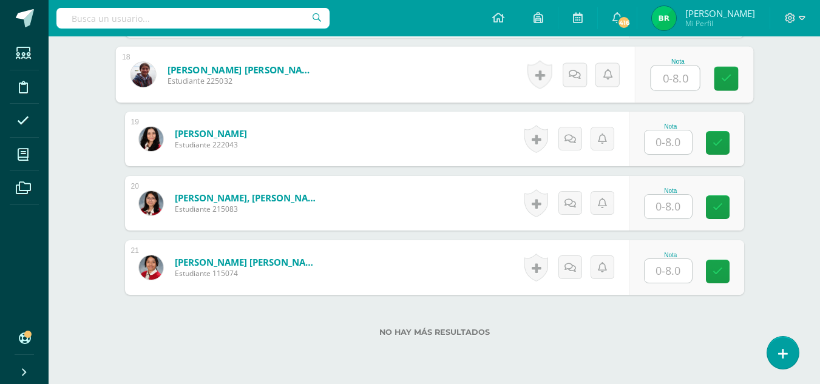
click at [672, 73] on input "text" at bounding box center [675, 78] width 49 height 24
type input "8"
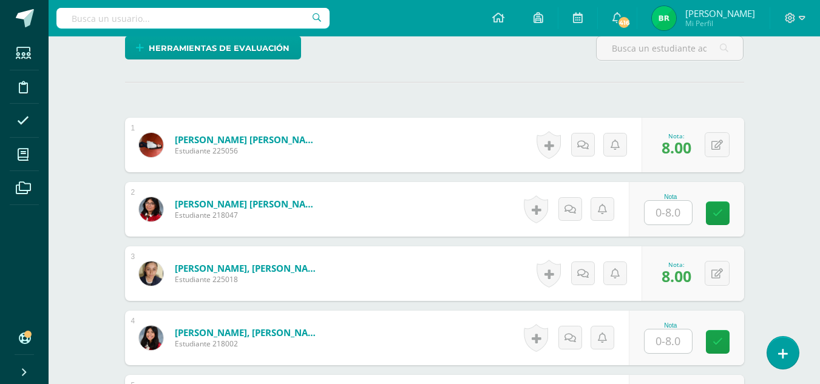
scroll to position [0, 0]
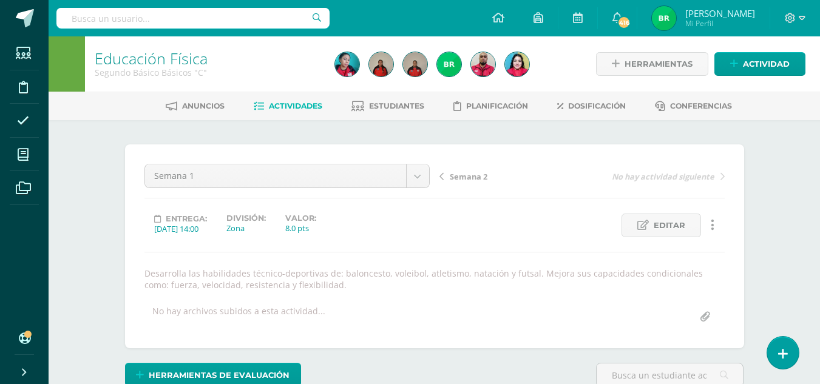
click at [473, 168] on div "Semana 2 No hay actividad siguiente" at bounding box center [582, 181] width 295 height 34
click at [472, 177] on span "Semana 2" at bounding box center [469, 176] width 38 height 11
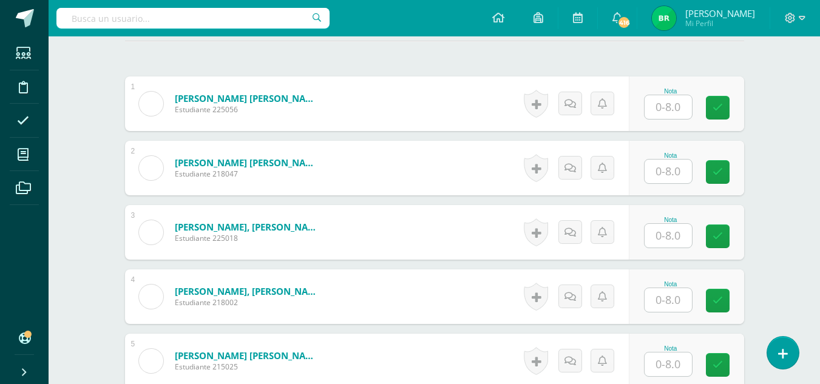
scroll to position [378, 0]
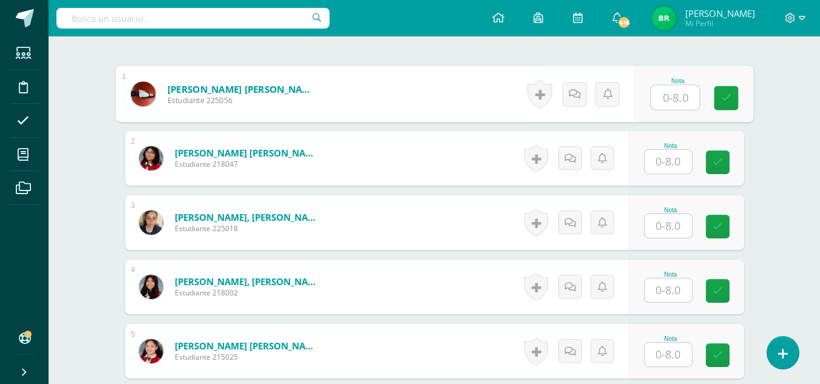
click at [666, 95] on input "text" at bounding box center [675, 98] width 49 height 24
type input "8"
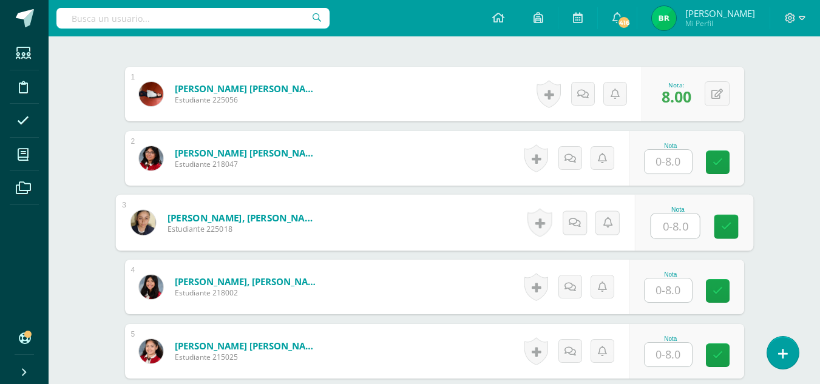
click at [667, 237] on input "text" at bounding box center [675, 226] width 49 height 24
type input "8"
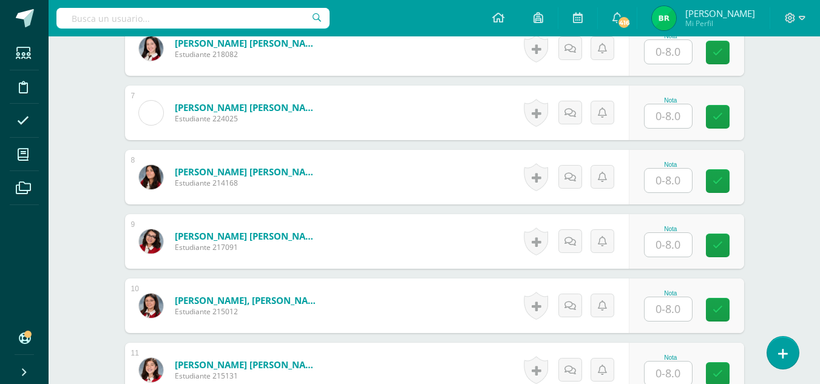
scroll to position [788, 0]
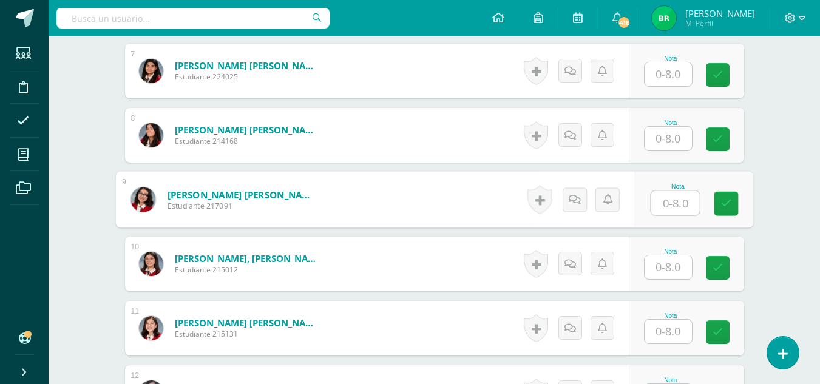
click at [656, 201] on input "text" at bounding box center [675, 203] width 49 height 24
type input "8"
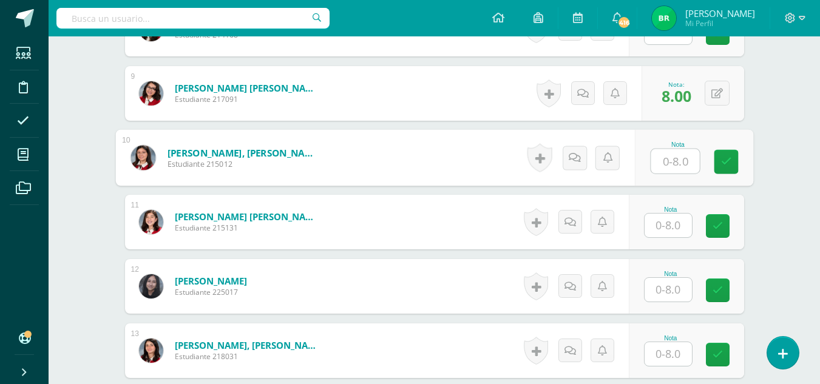
scroll to position [917, 0]
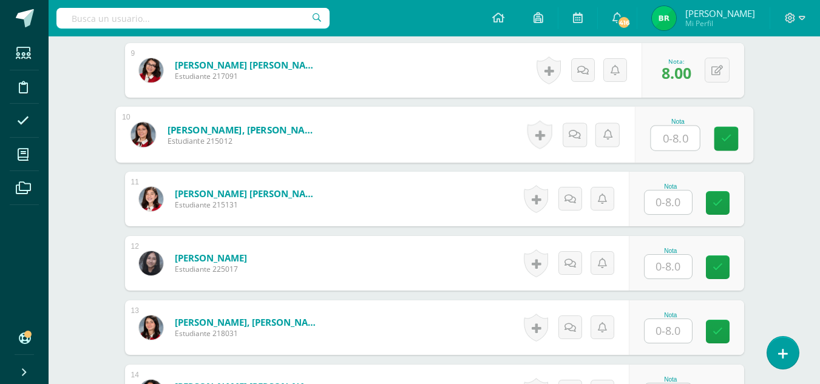
click at [667, 246] on div "Nota" at bounding box center [686, 263] width 115 height 55
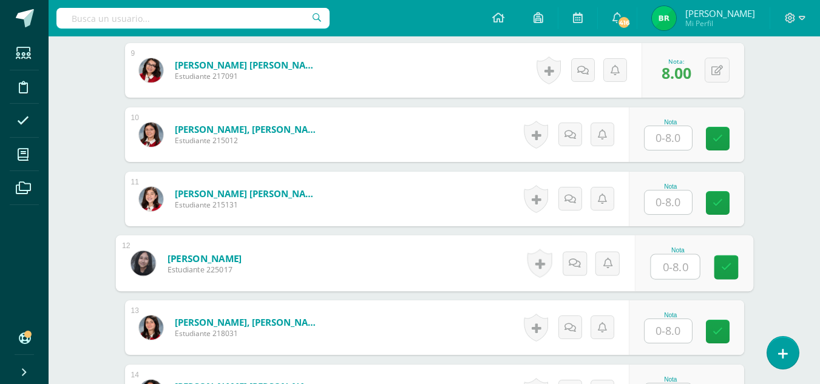
click at [663, 270] on input "text" at bounding box center [675, 267] width 49 height 24
type input "8"
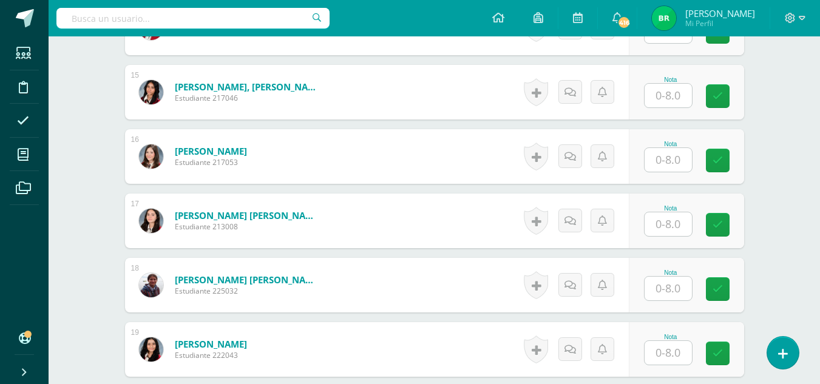
scroll to position [1291, 0]
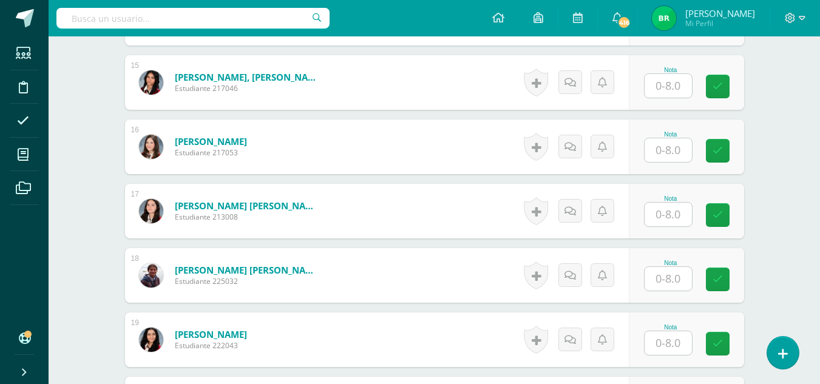
click at [663, 284] on input "text" at bounding box center [668, 279] width 47 height 24
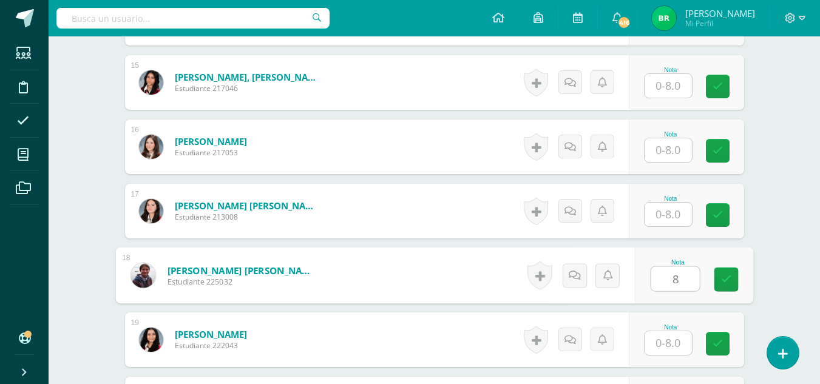
type input "8"
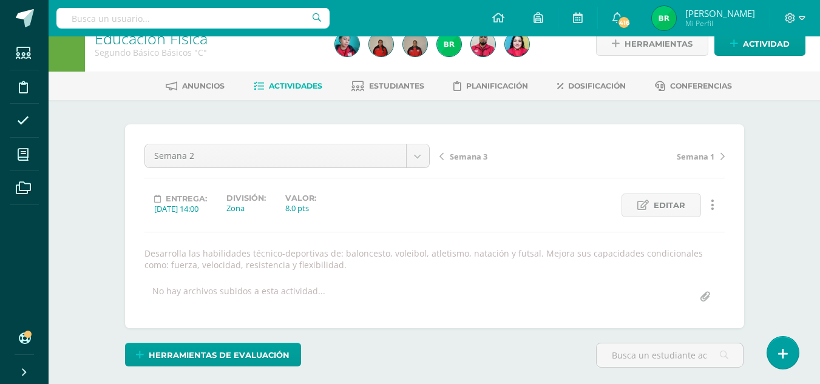
scroll to position [0, 0]
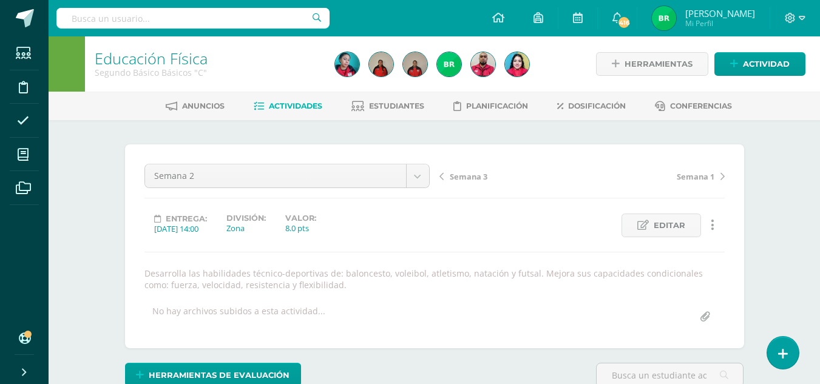
click at [475, 177] on span "Semana 3" at bounding box center [469, 176] width 38 height 11
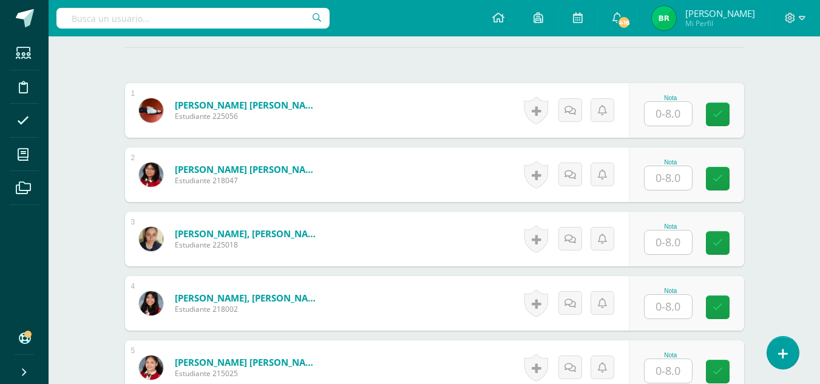
scroll to position [394, 0]
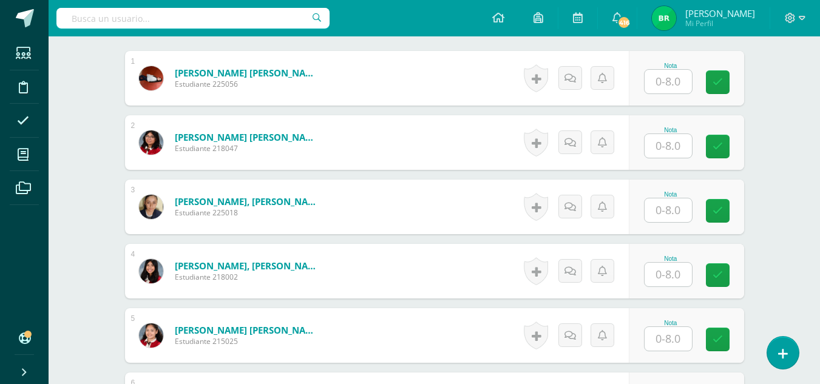
click at [659, 87] on input "text" at bounding box center [668, 82] width 47 height 24
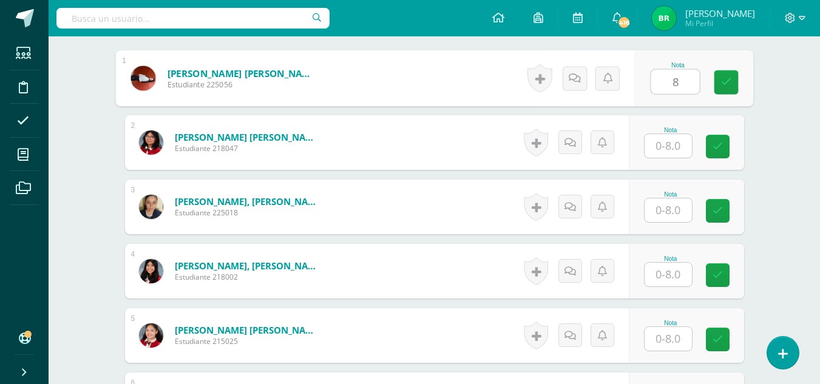
type input "8"
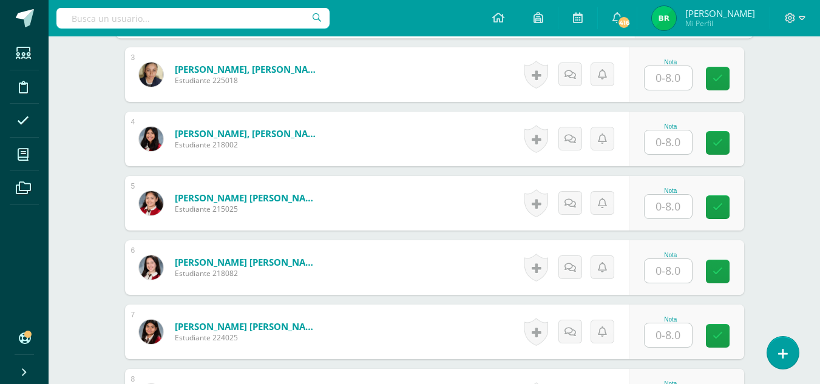
scroll to position [530, 0]
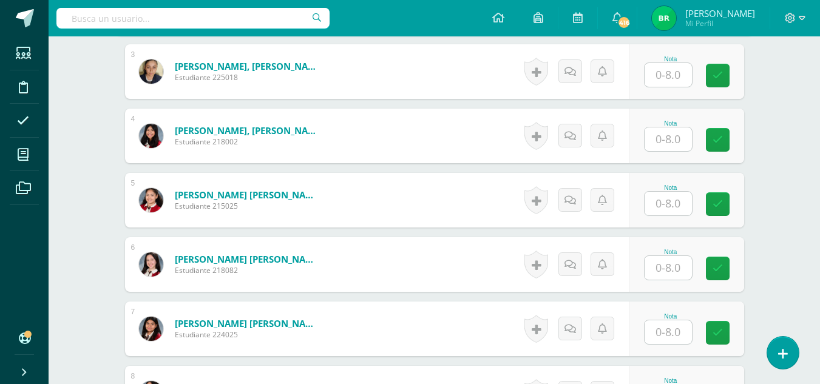
click at [678, 78] on input "text" at bounding box center [668, 75] width 47 height 24
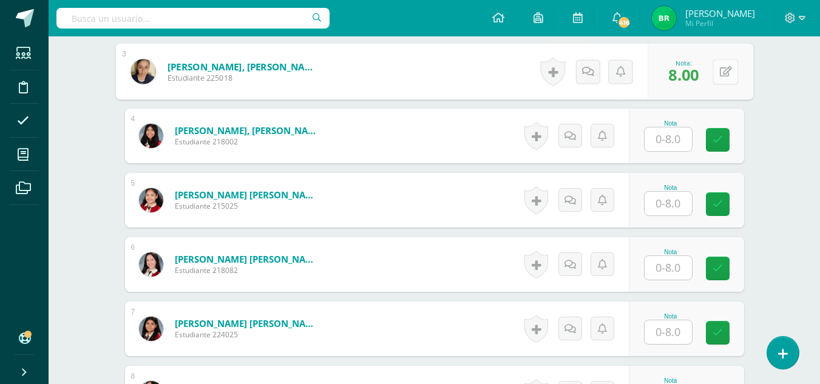
click at [715, 70] on button at bounding box center [726, 72] width 26 height 26
type input "7"
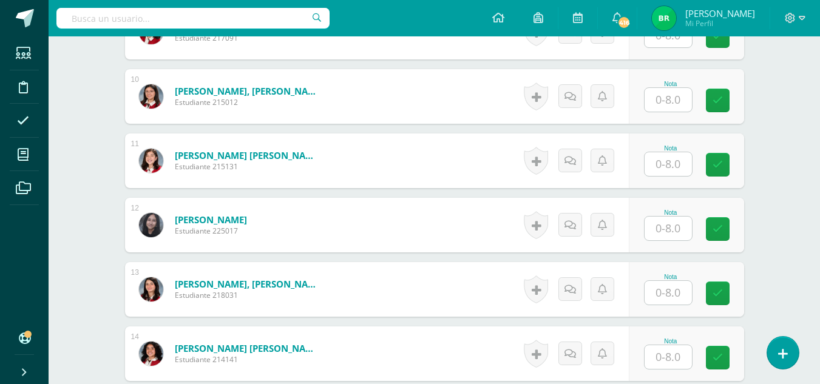
scroll to position [975, 0]
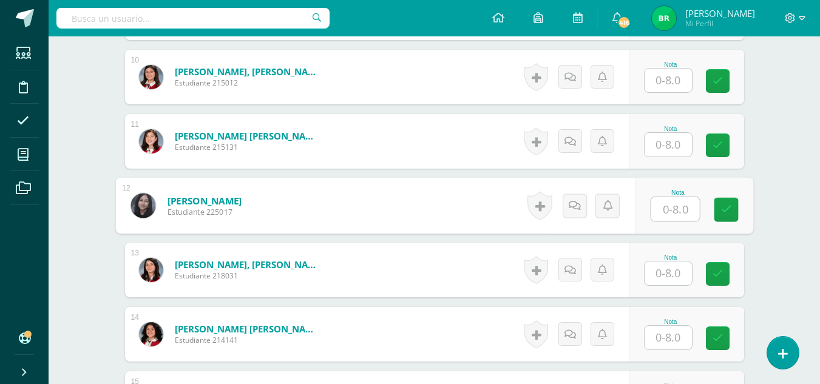
click at [675, 210] on input "text" at bounding box center [675, 209] width 49 height 24
type input "8"
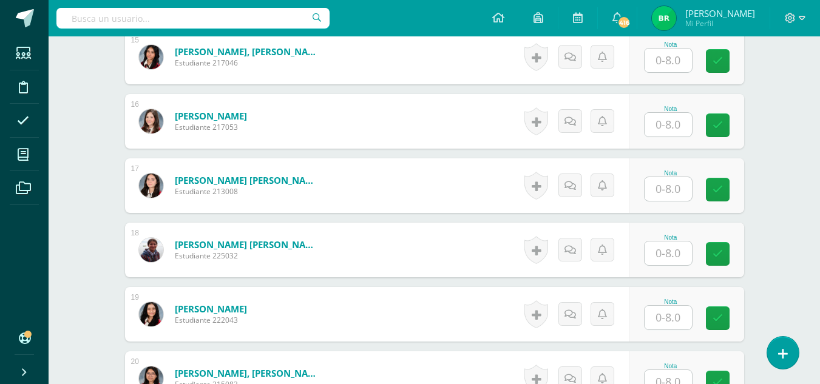
scroll to position [1323, 0]
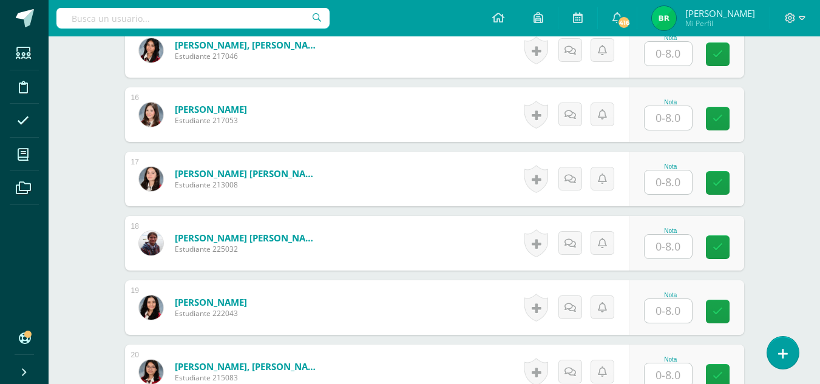
click at [663, 248] on input "text" at bounding box center [668, 247] width 47 height 24
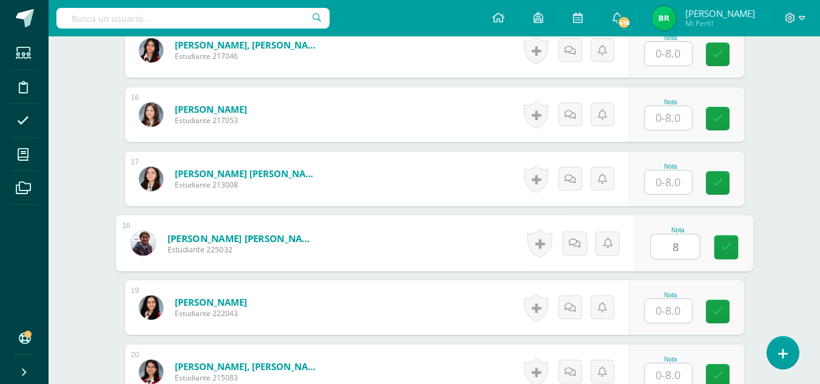
type input "8"
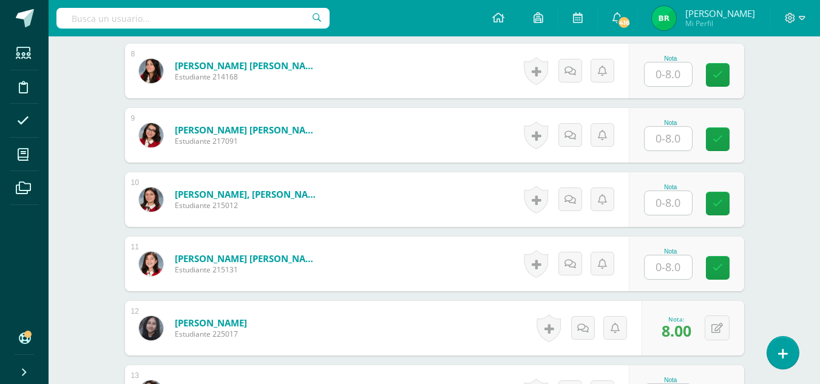
scroll to position [839, 0]
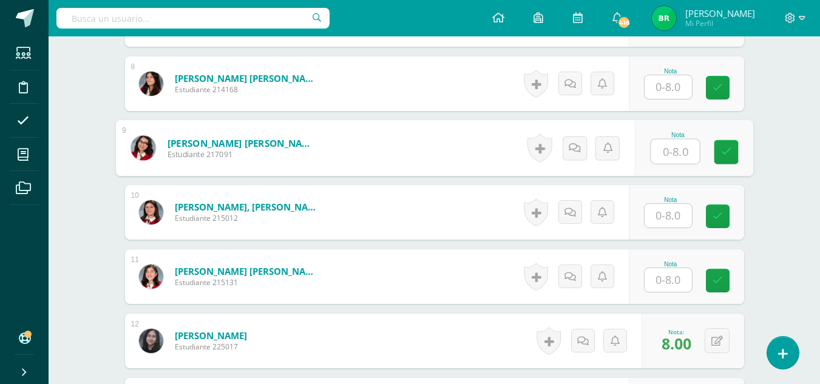
click at [667, 151] on input "text" at bounding box center [675, 152] width 49 height 24
type input "8"
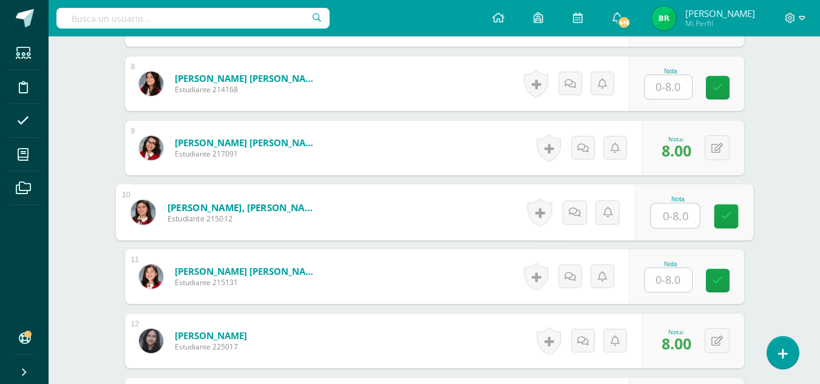
scroll to position [0, 0]
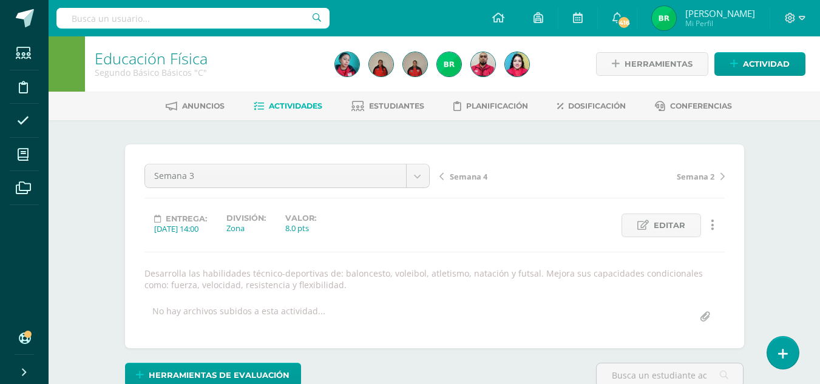
click at [472, 171] on span "Semana 4" at bounding box center [469, 176] width 38 height 11
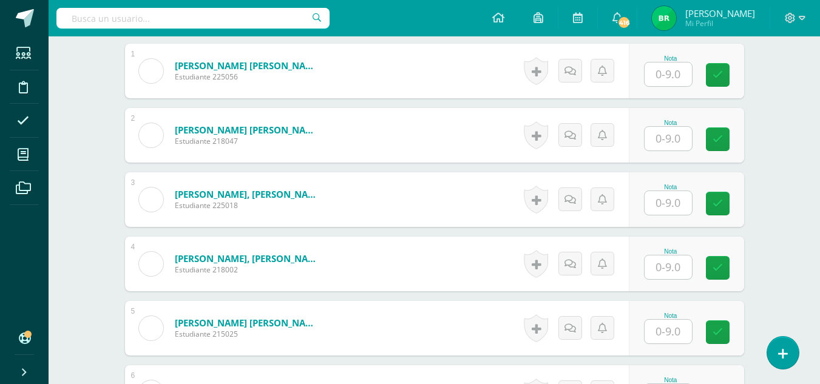
scroll to position [392, 0]
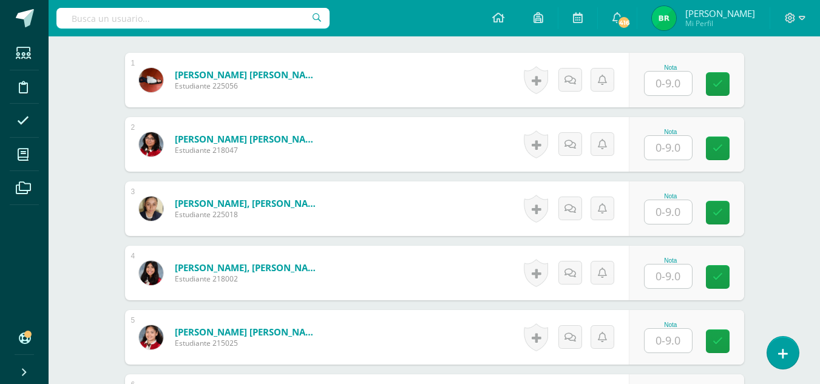
click at [667, 82] on input "text" at bounding box center [668, 84] width 47 height 24
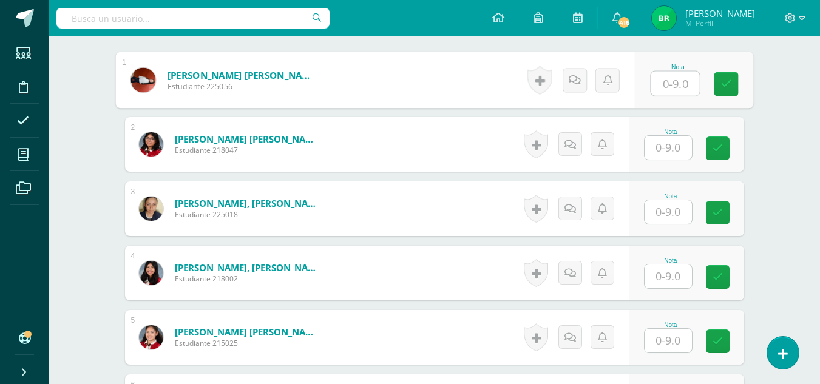
scroll to position [393, 0]
click at [667, 82] on input "text" at bounding box center [675, 83] width 49 height 24
type input "8"
type input "7"
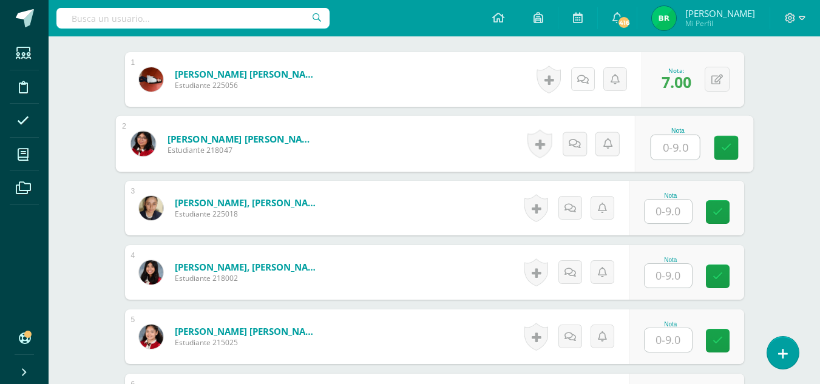
click at [585, 86] on link at bounding box center [583, 79] width 24 height 24
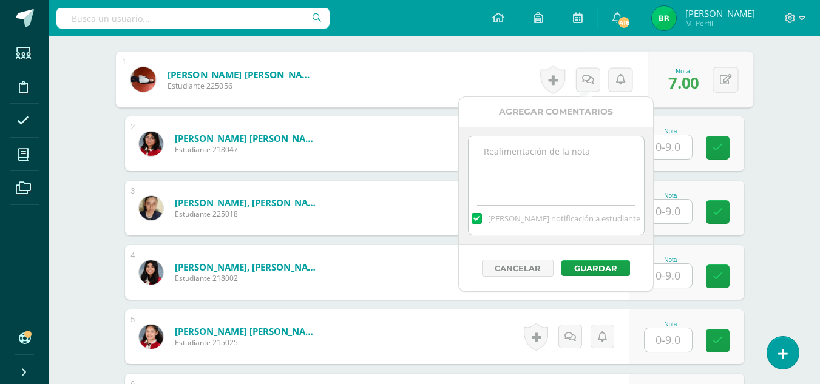
click at [482, 220] on label at bounding box center [477, 218] width 10 height 11
click at [0, 0] on input "[PERSON_NAME] notificación a estudiante" at bounding box center [0, 0] width 0 height 0
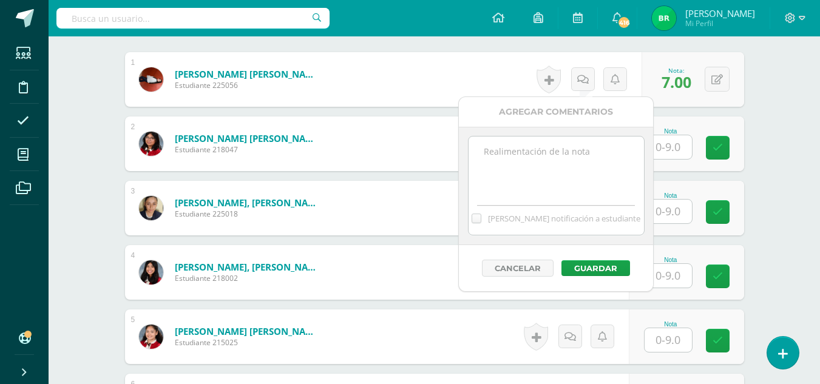
click at [529, 185] on textarea at bounding box center [557, 167] width 176 height 61
type textarea "N"
click at [588, 267] on button "Guardar" at bounding box center [596, 269] width 69 height 16
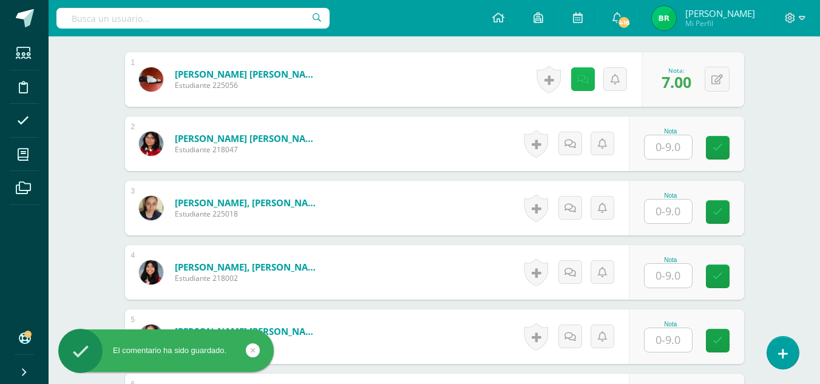
click at [582, 90] on link at bounding box center [583, 79] width 24 height 24
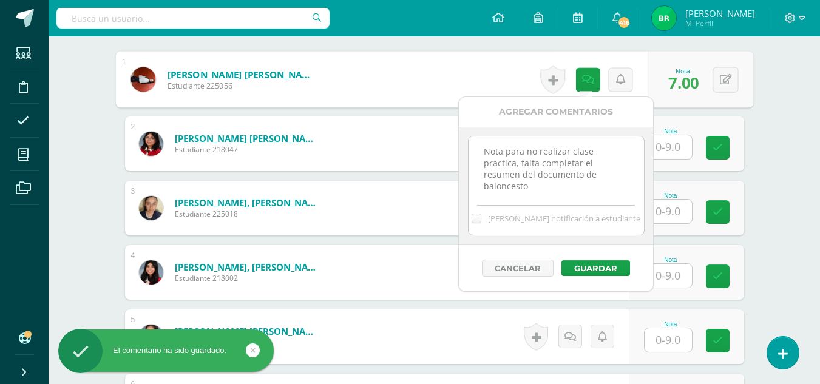
click at [546, 162] on textarea "Nota para no realizar clase practica, falta completar el resumen del documento …" at bounding box center [557, 167] width 176 height 61
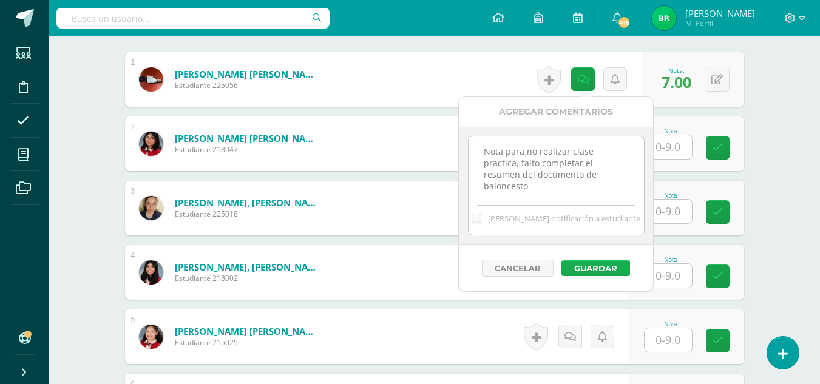
type textarea "Nota para no realizar clase practica, falto completar el resumen del documento …"
click at [588, 271] on button "Guardar" at bounding box center [596, 269] width 69 height 16
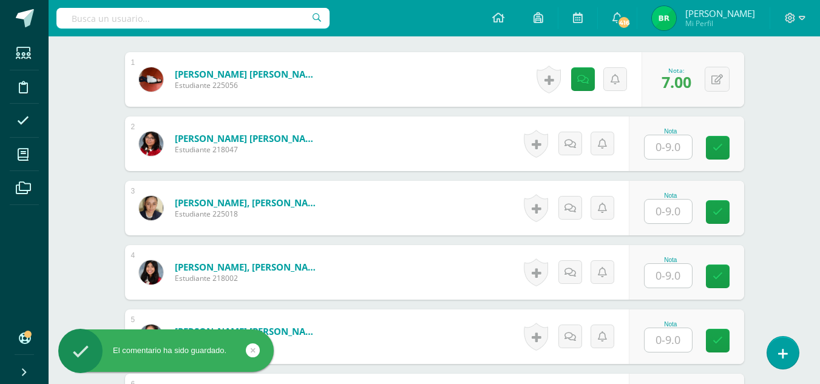
click at [641, 205] on div "Nota" at bounding box center [686, 208] width 115 height 55
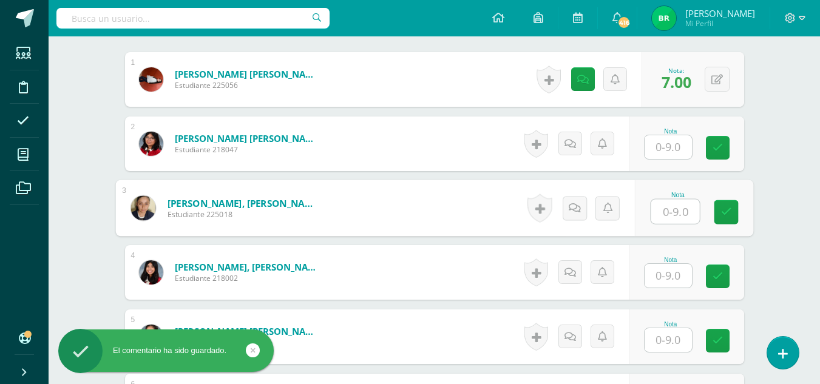
click at [660, 206] on input "text" at bounding box center [675, 212] width 49 height 24
type input "8"
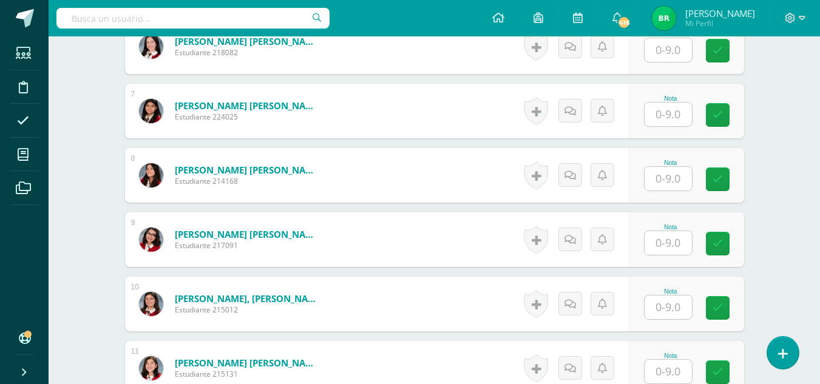
scroll to position [770, 0]
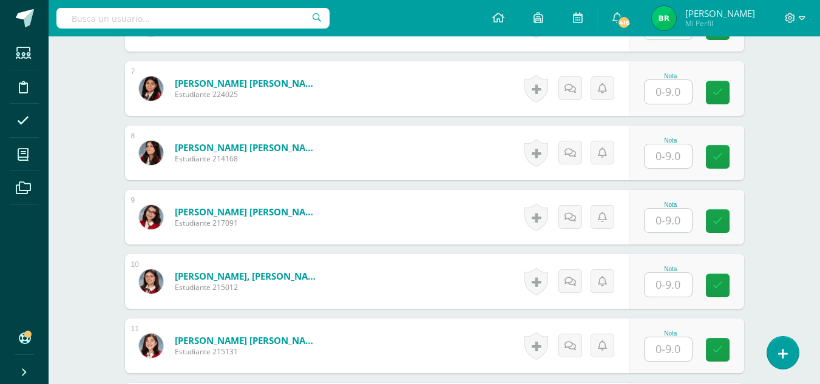
click at [683, 155] on input "text" at bounding box center [668, 157] width 47 height 24
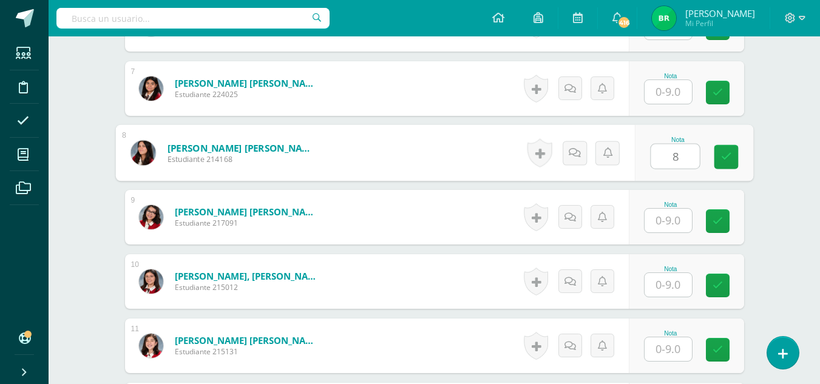
type input "8"
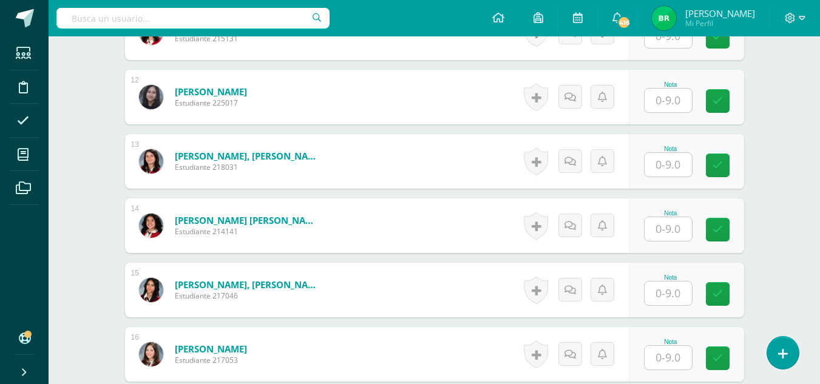
scroll to position [1086, 0]
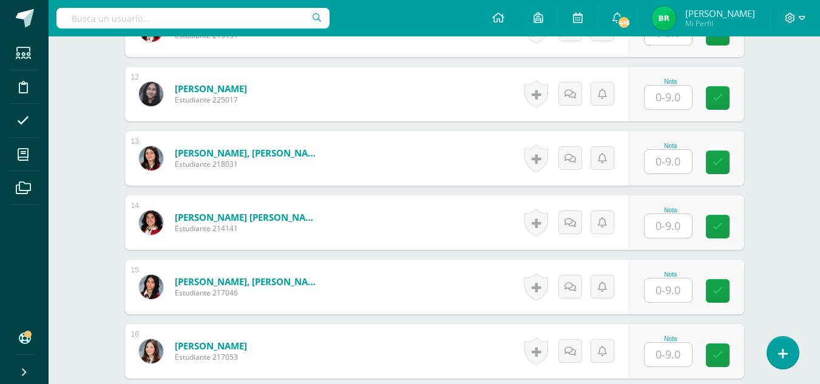
click at [675, 109] on input "text" at bounding box center [668, 98] width 47 height 24
type input "9"
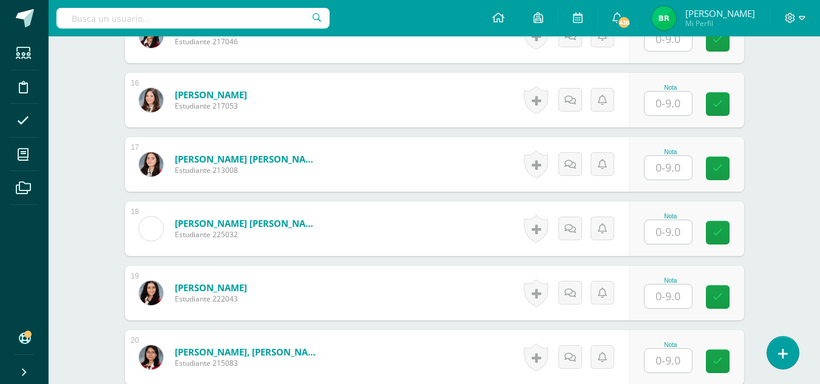
scroll to position [1348, 0]
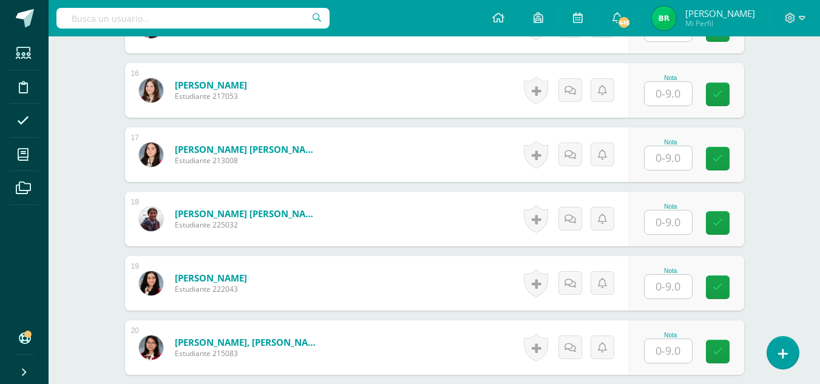
click at [674, 228] on input "text" at bounding box center [668, 223] width 47 height 24
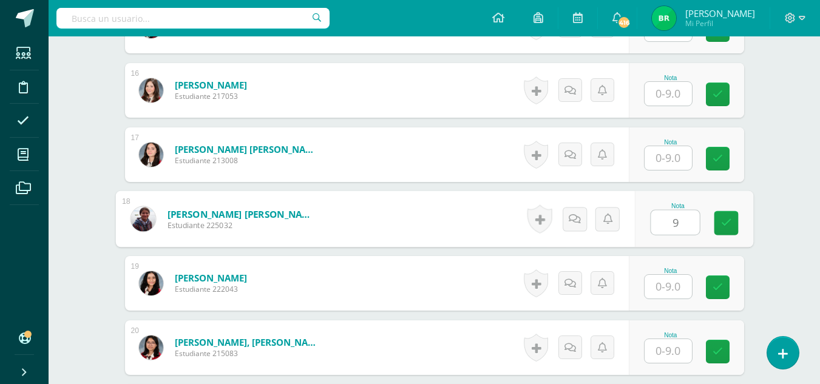
type input "9"
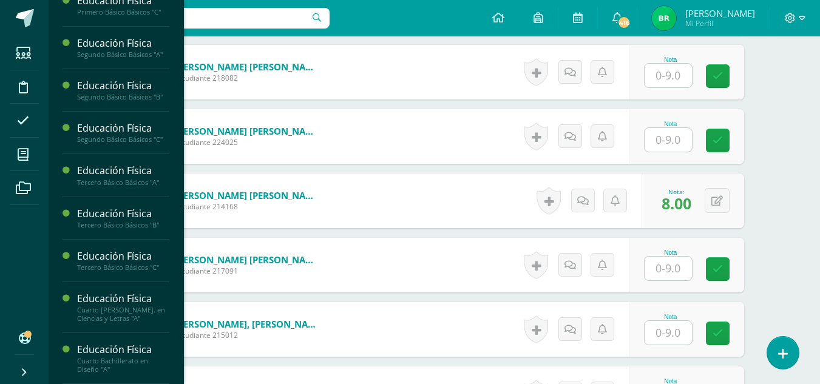
scroll to position [1182, 0]
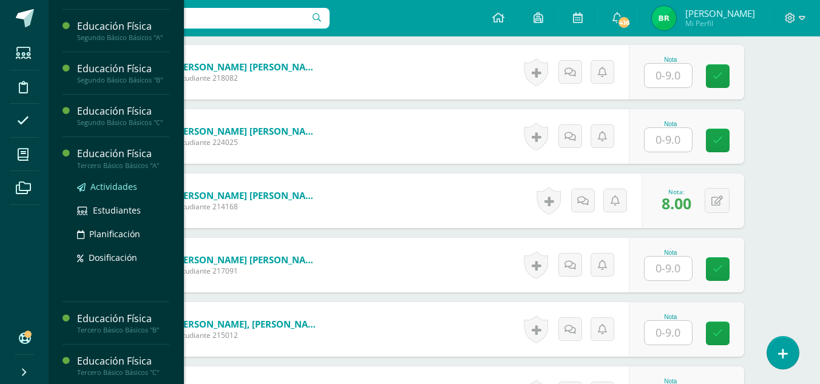
click at [116, 193] on span "Actividades" at bounding box center [113, 187] width 47 height 12
